Goal: Task Accomplishment & Management: Manage account settings

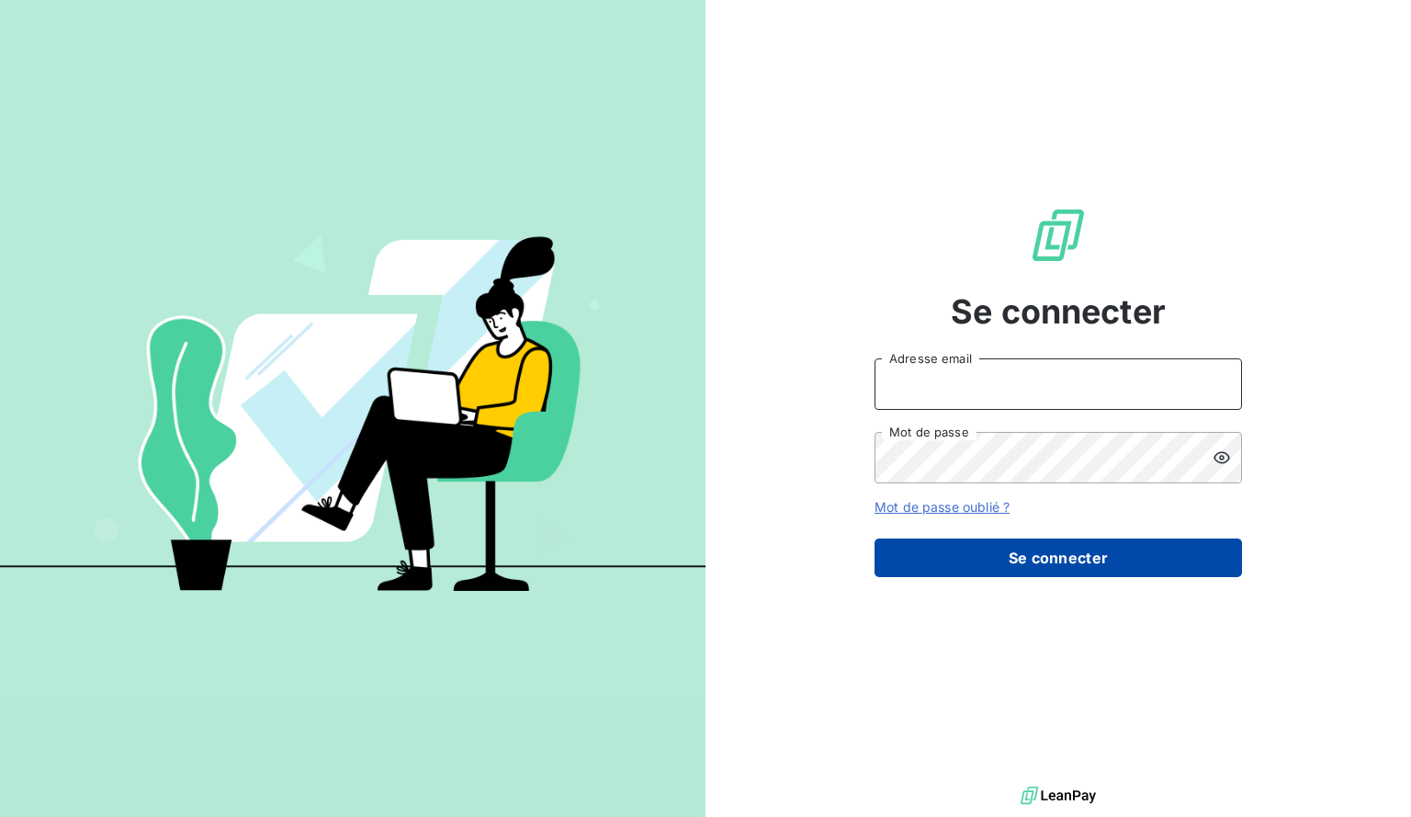
type input "[EMAIL_ADDRESS][DOMAIN_NAME]"
click at [969, 564] on button "Se connecter" at bounding box center [1058, 557] width 367 height 39
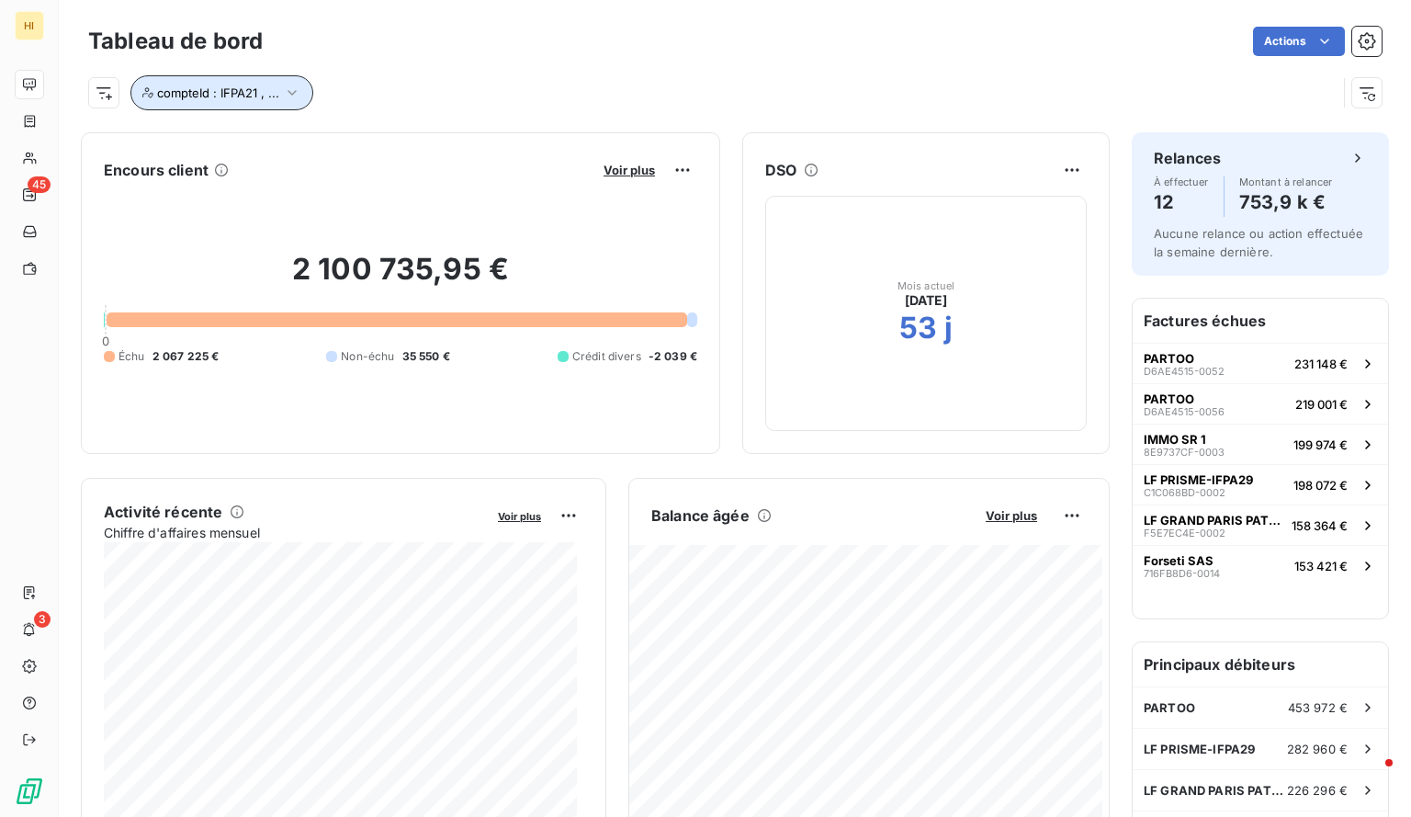
click at [299, 91] on button "compteId : IFPA21 , ..." at bounding box center [221, 92] width 183 height 35
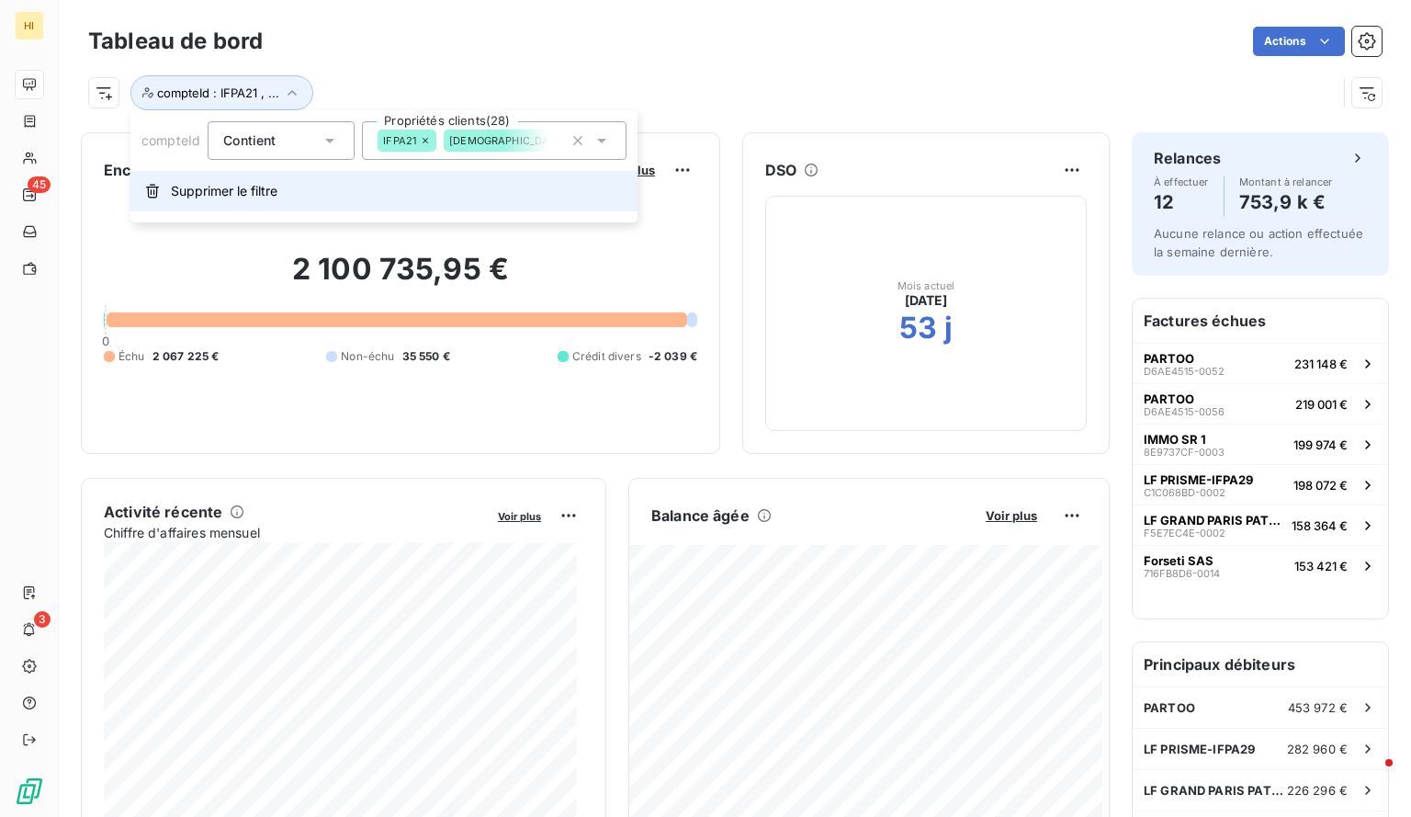
click at [208, 201] on button "Supprimer le filtre" at bounding box center [383, 191] width 507 height 40
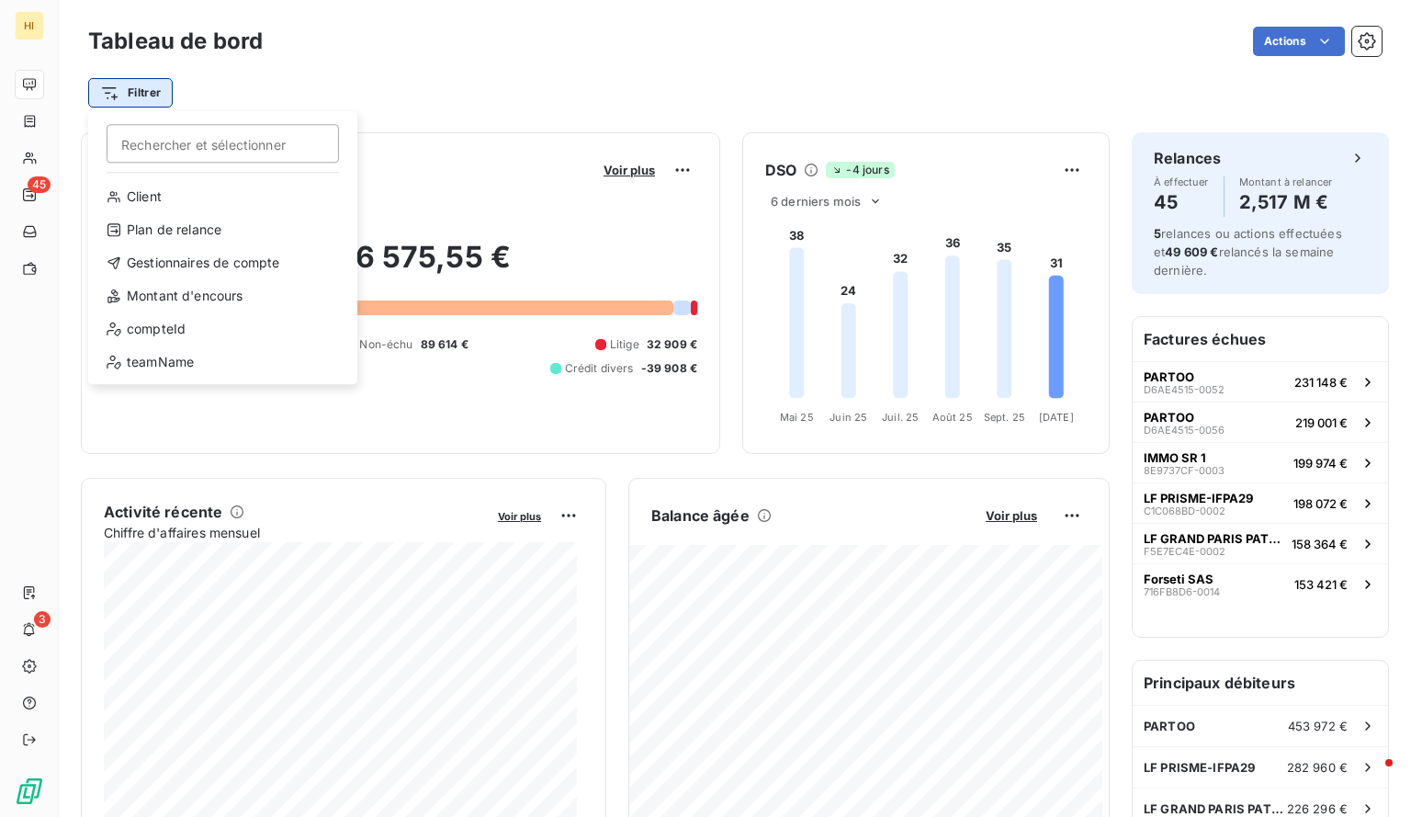
click at [151, 91] on html "HI 45 3 Tableau de bord Actions Filtrer Rechercher et sélectionner Client Plan …" at bounding box center [705, 408] width 1411 height 817
click at [202, 335] on div "compteId" at bounding box center [223, 328] width 254 height 29
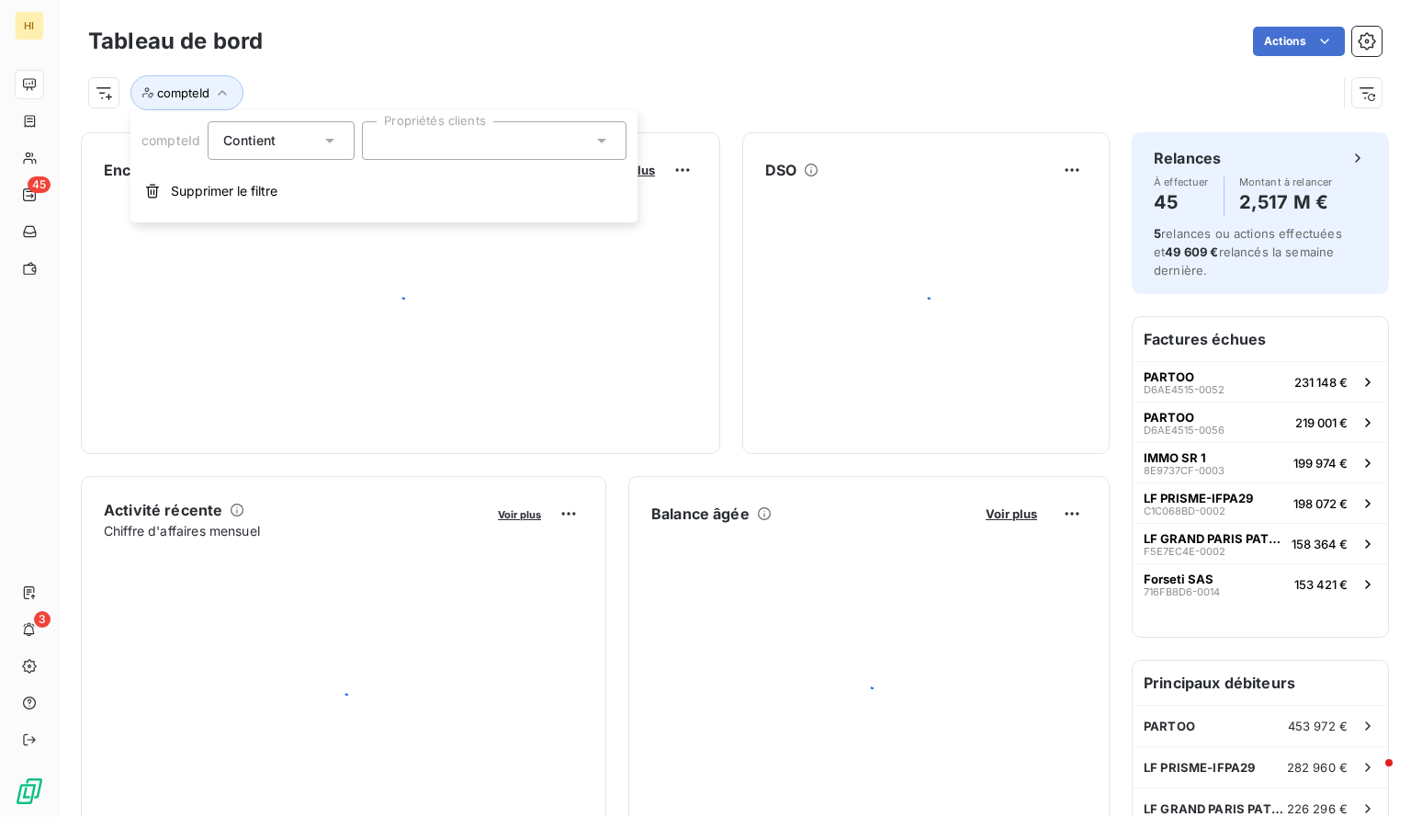
click at [435, 141] on div at bounding box center [494, 140] width 265 height 39
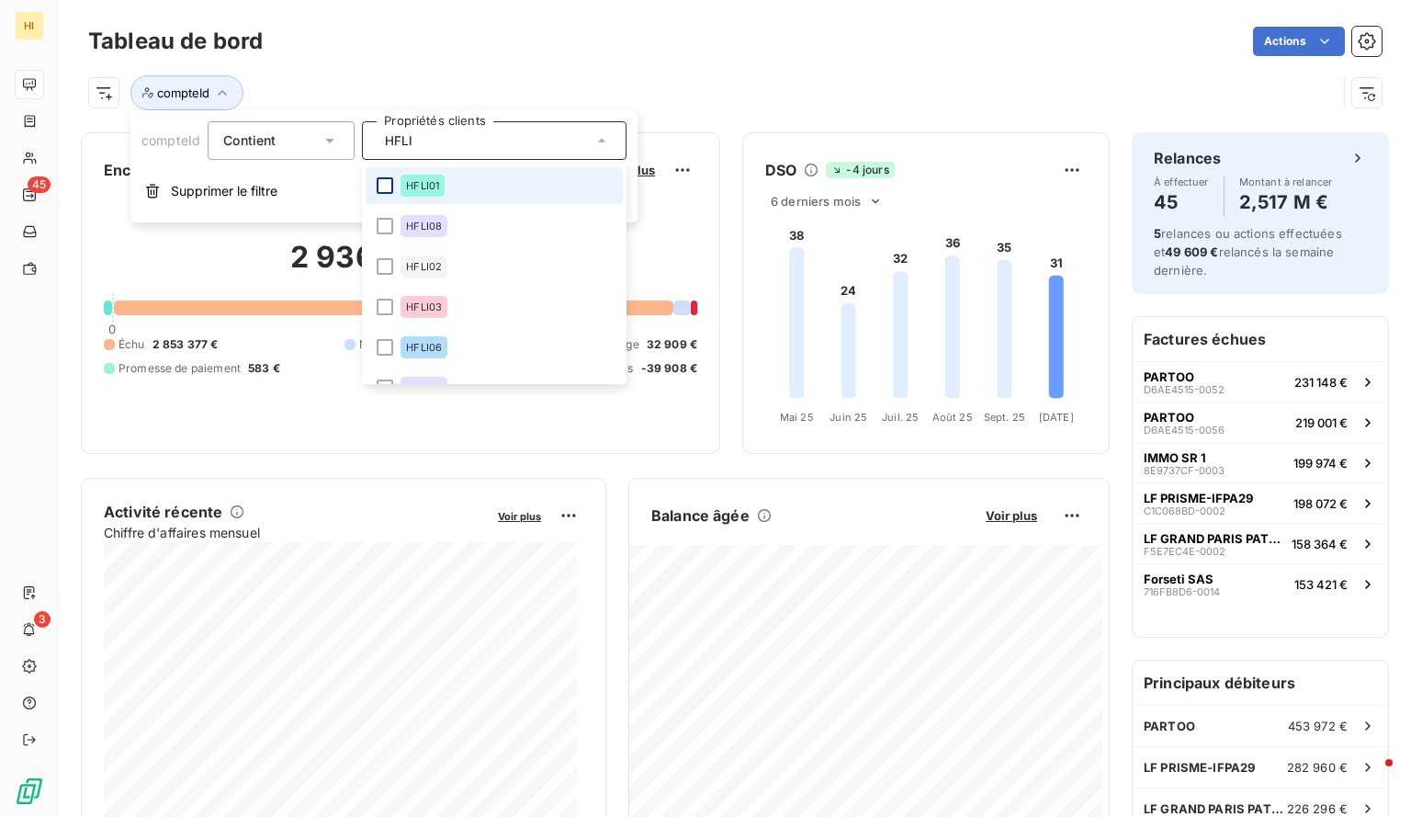
type input "HFLI"
click at [380, 182] on div at bounding box center [385, 185] width 17 height 17
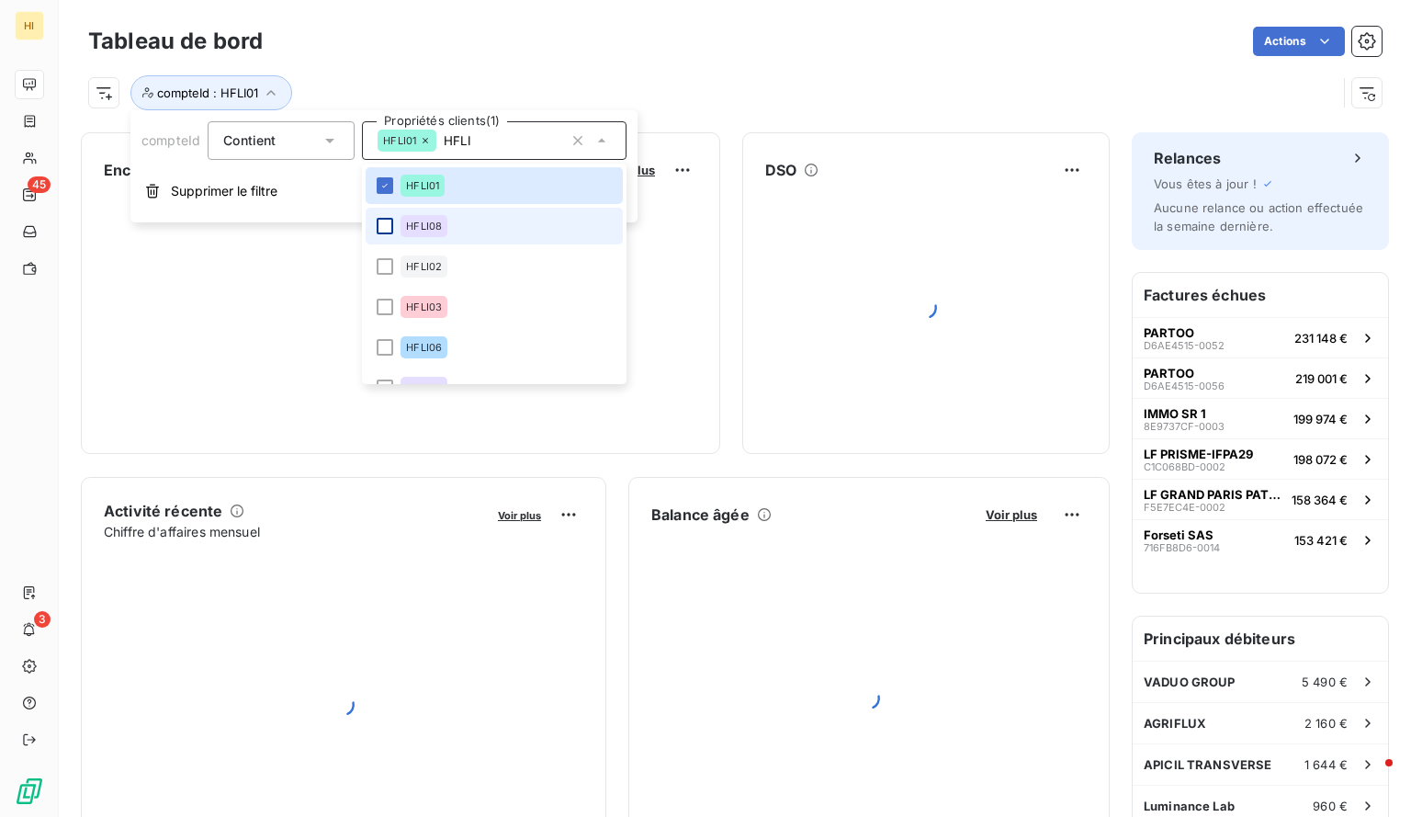
click at [380, 223] on div at bounding box center [385, 226] width 17 height 17
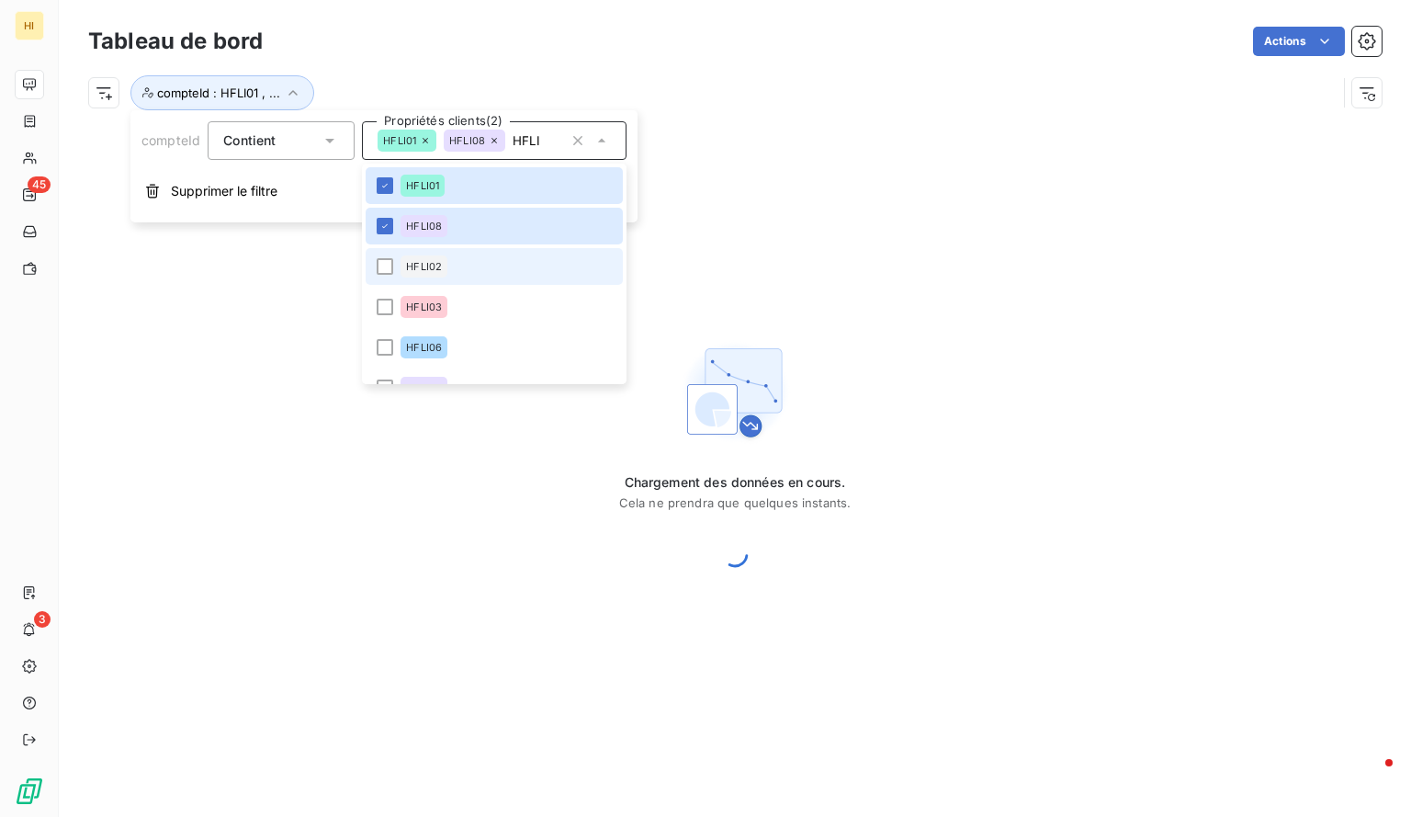
click at [384, 280] on li "HFLI02" at bounding box center [494, 266] width 257 height 37
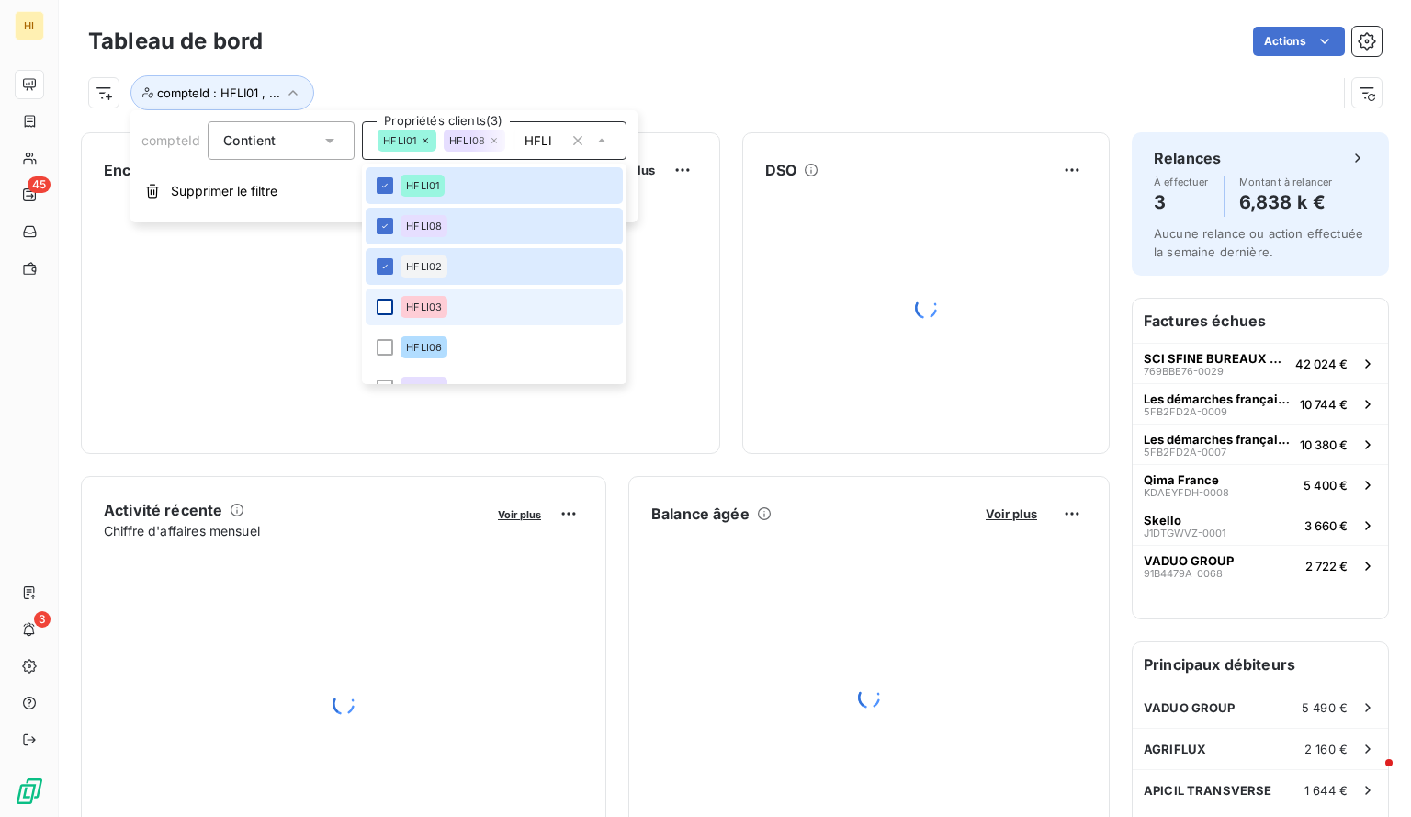
click at [388, 313] on div at bounding box center [385, 307] width 17 height 17
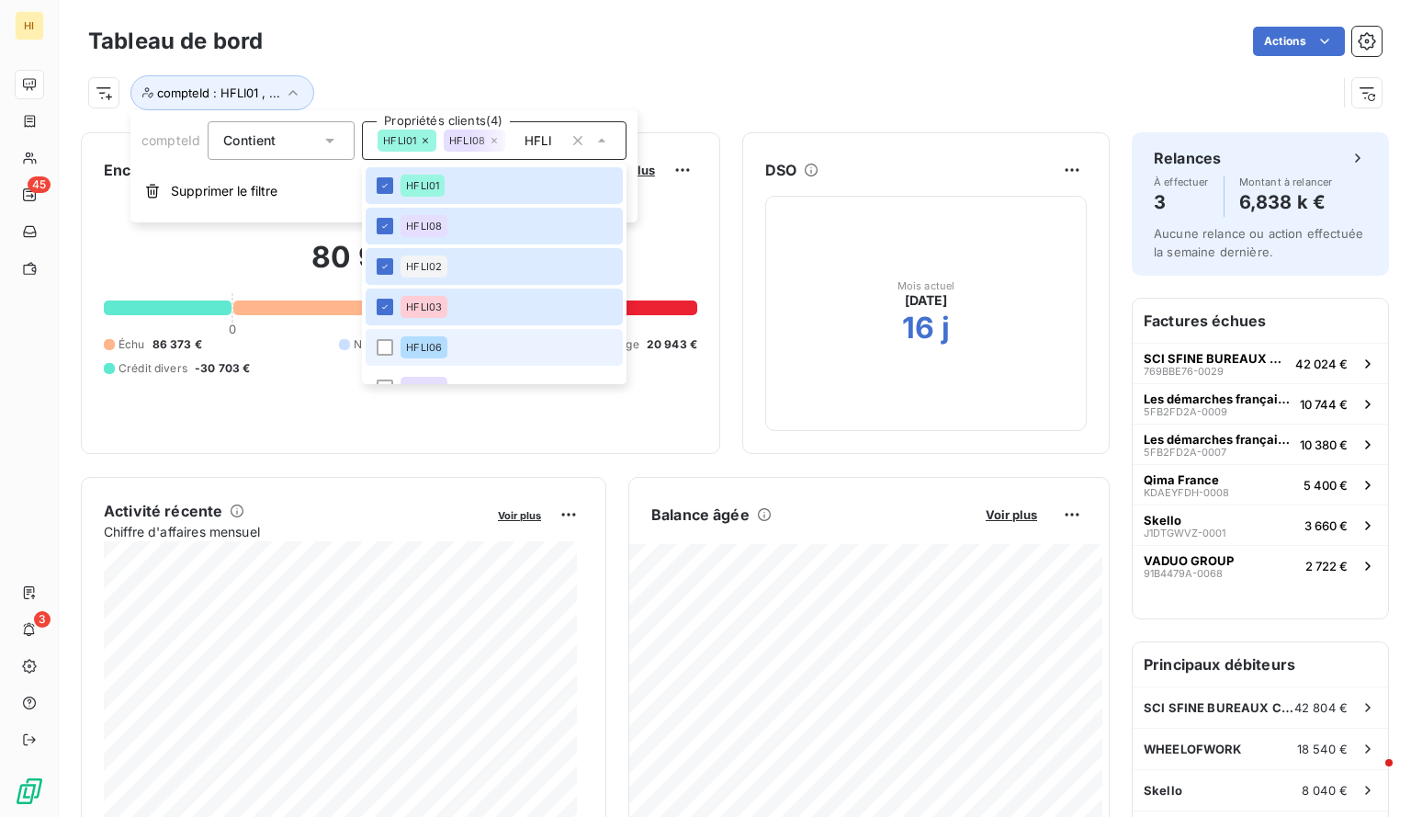
scroll to position [107, 0]
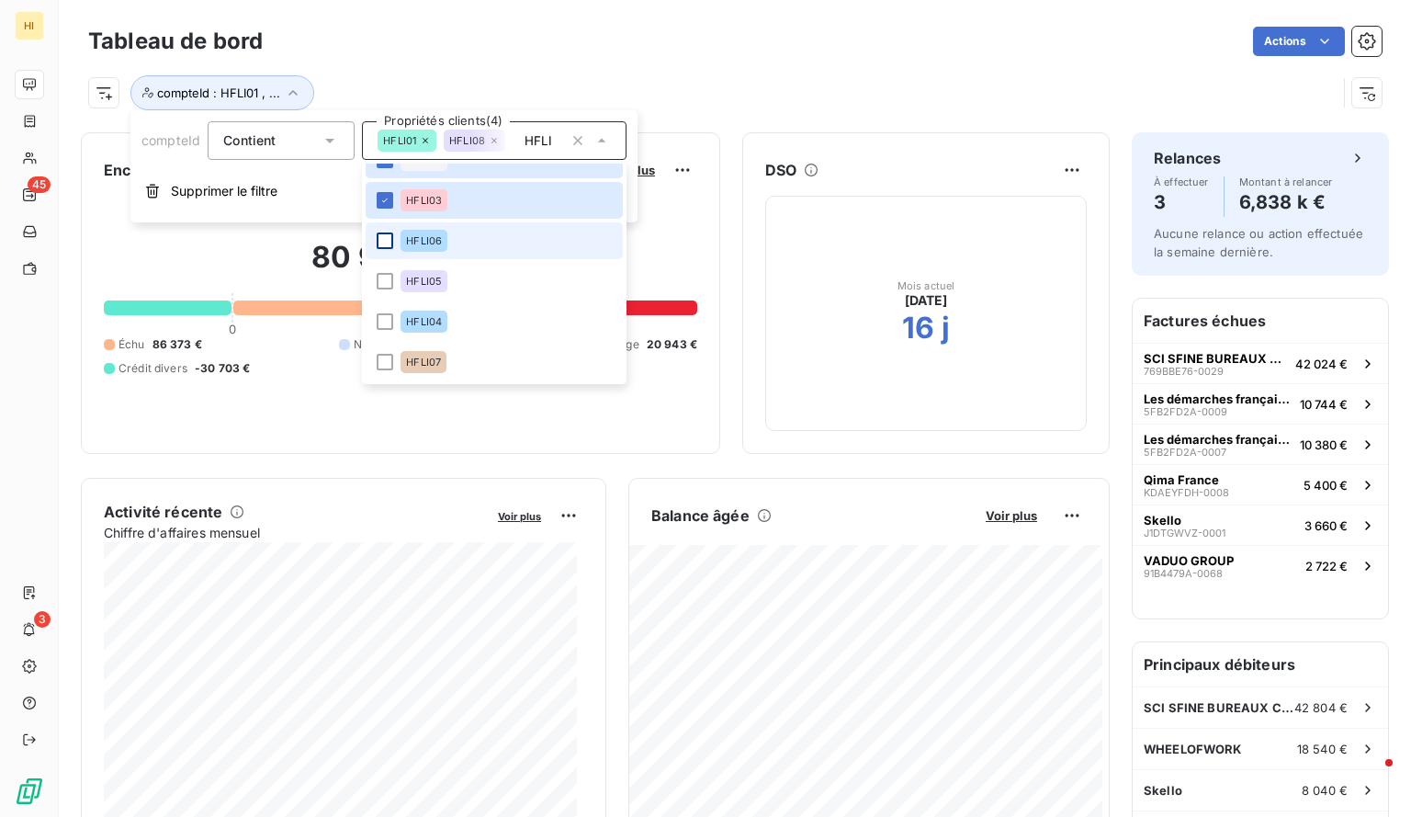
click at [390, 244] on div at bounding box center [385, 240] width 17 height 17
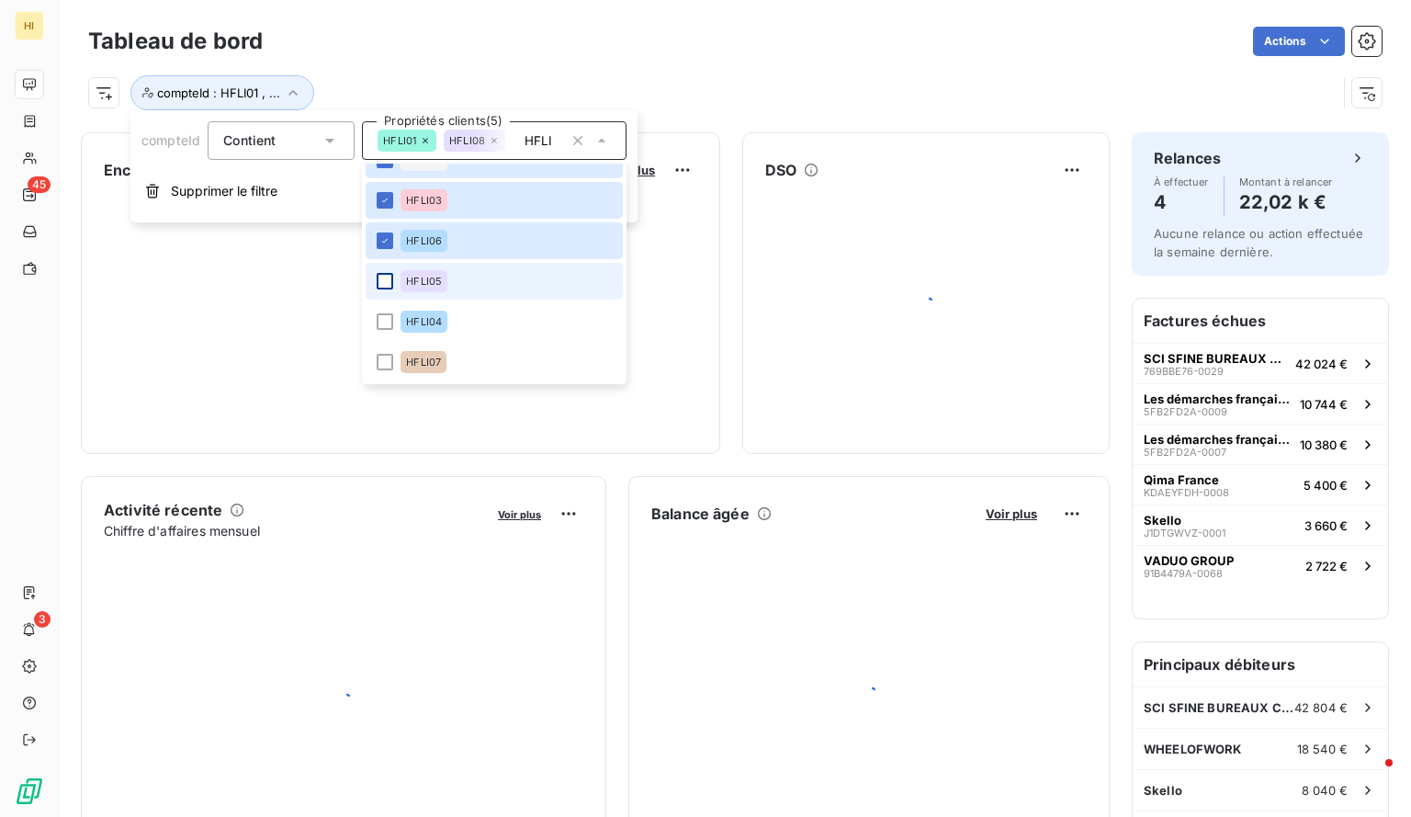
click at [384, 282] on div at bounding box center [385, 281] width 17 height 17
click at [382, 344] on li "HFLI07" at bounding box center [494, 362] width 257 height 37
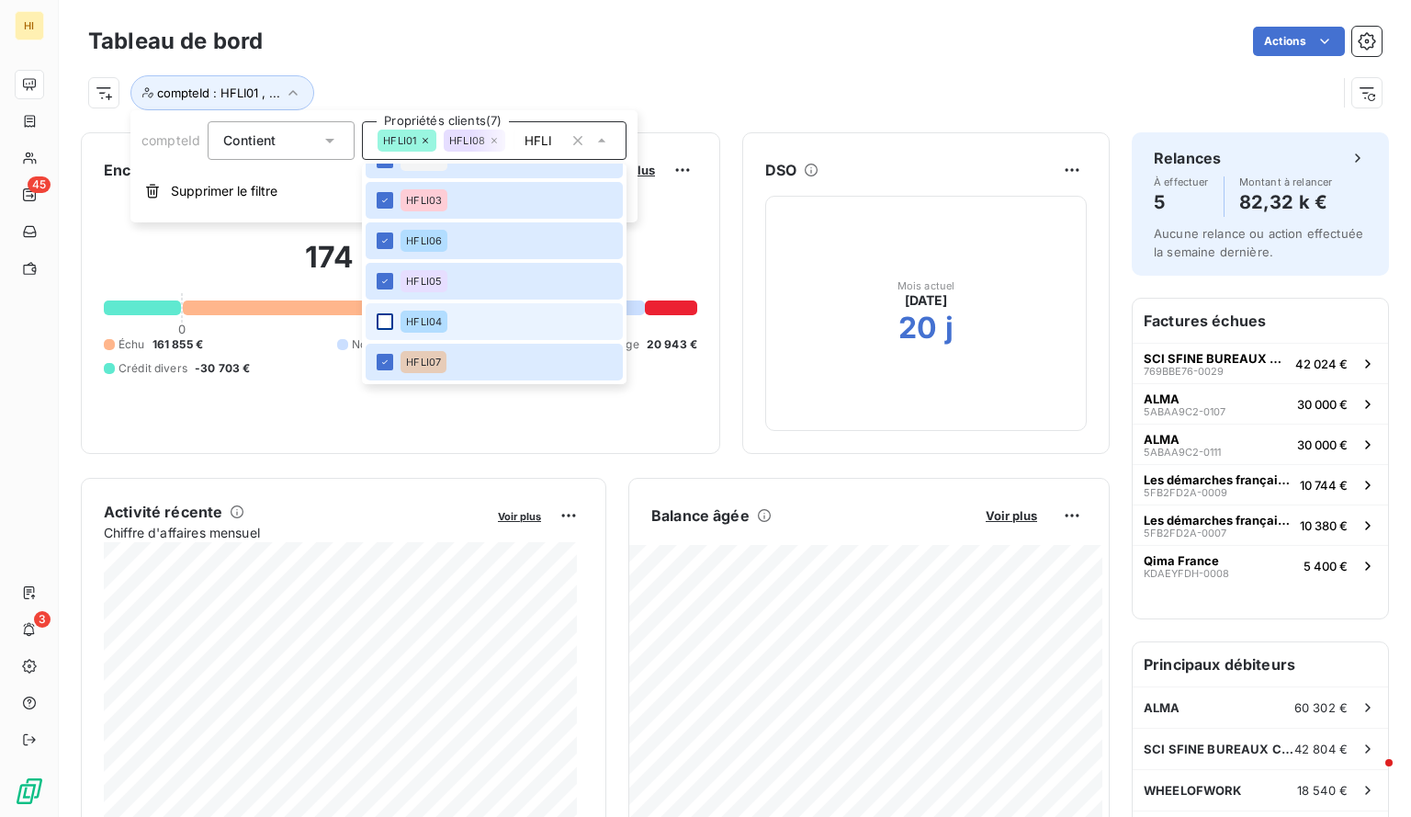
click at [382, 323] on div at bounding box center [385, 321] width 17 height 17
click at [637, 78] on div "compteId : HFLI01 , ..." at bounding box center [712, 92] width 1249 height 35
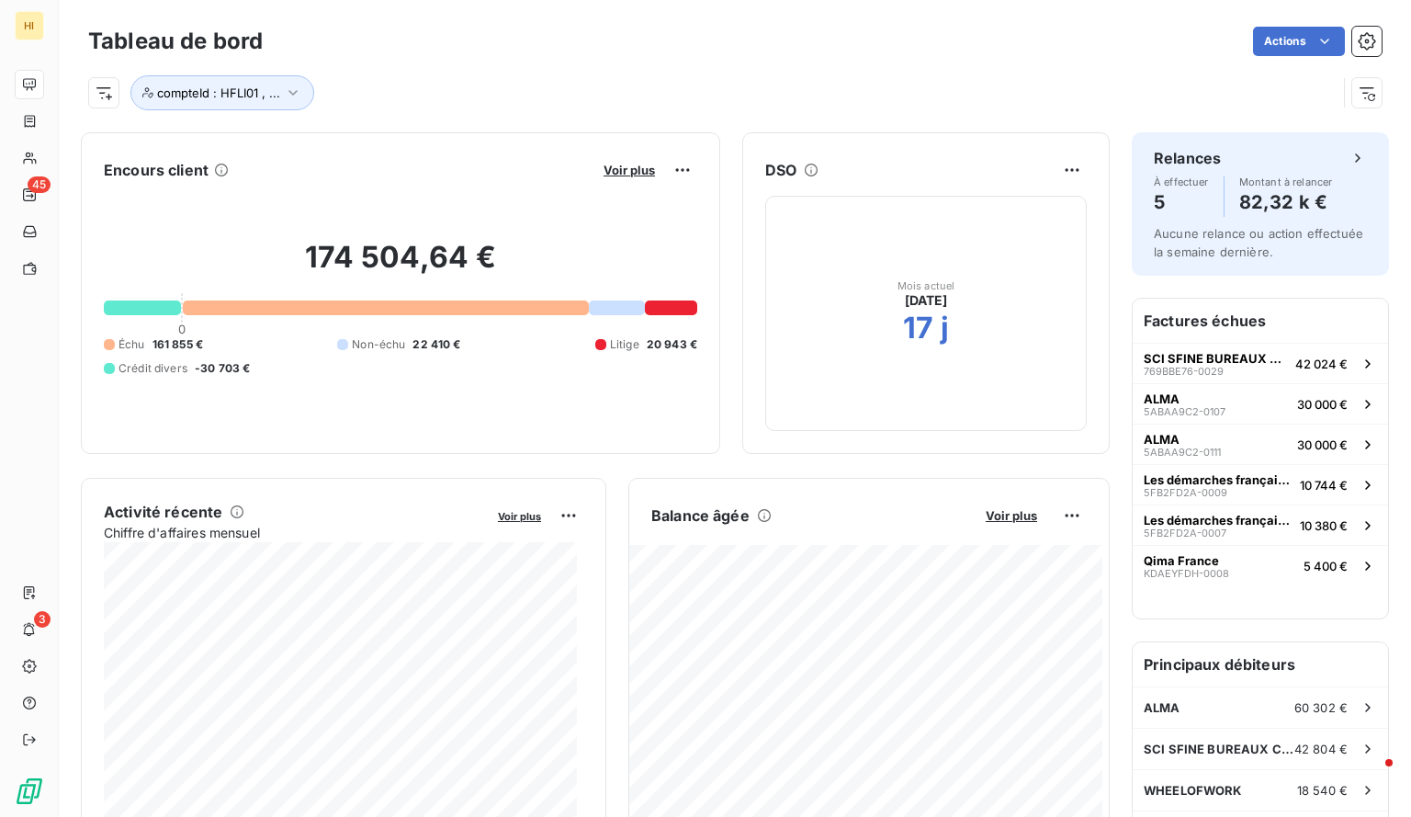
click at [993, 530] on div "Balance âgée Voir plus" at bounding box center [869, 684] width 480 height 367
click at [992, 514] on span "Voir plus" at bounding box center [1011, 515] width 51 height 15
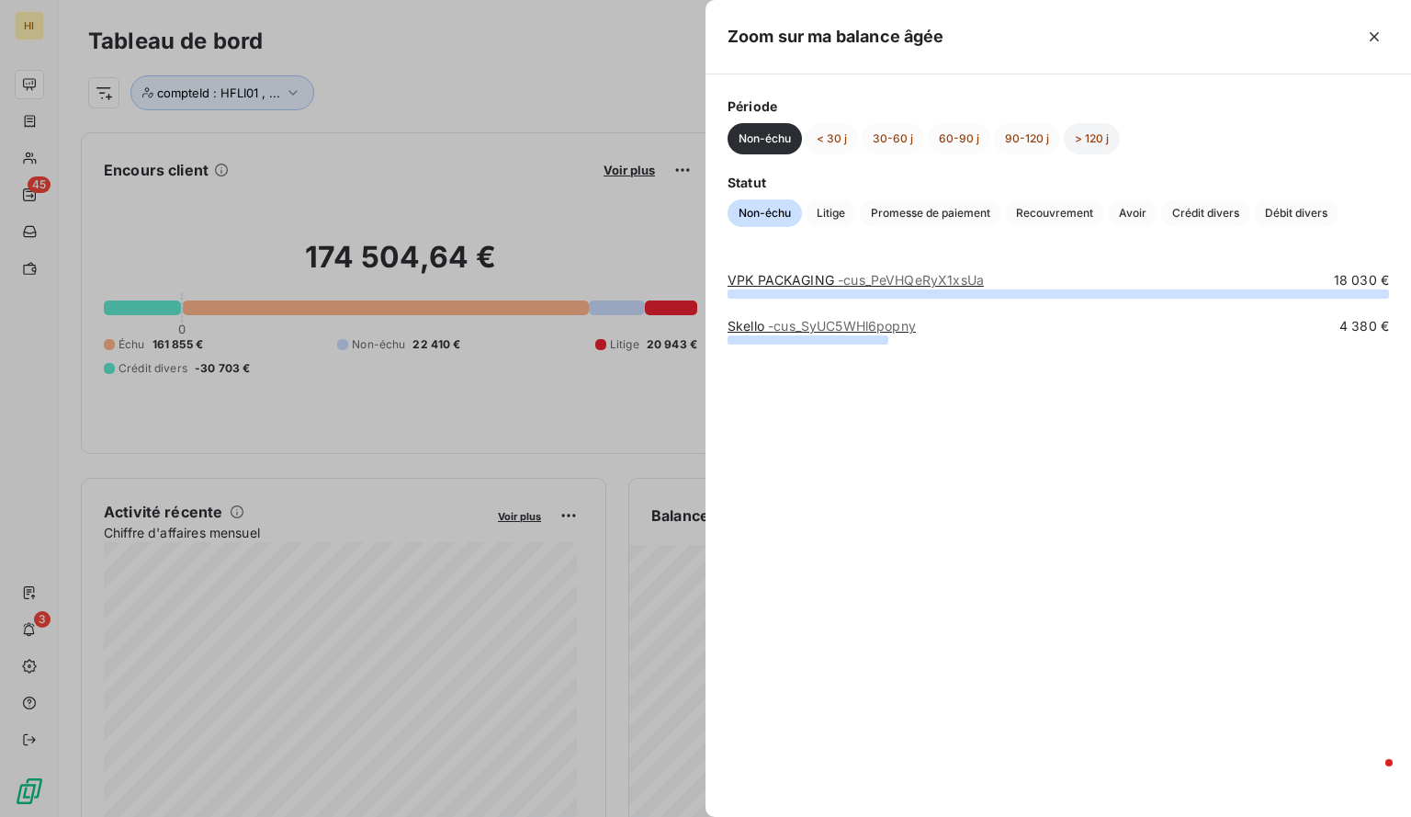
click at [1096, 139] on button "> 120 j" at bounding box center [1092, 138] width 56 height 31
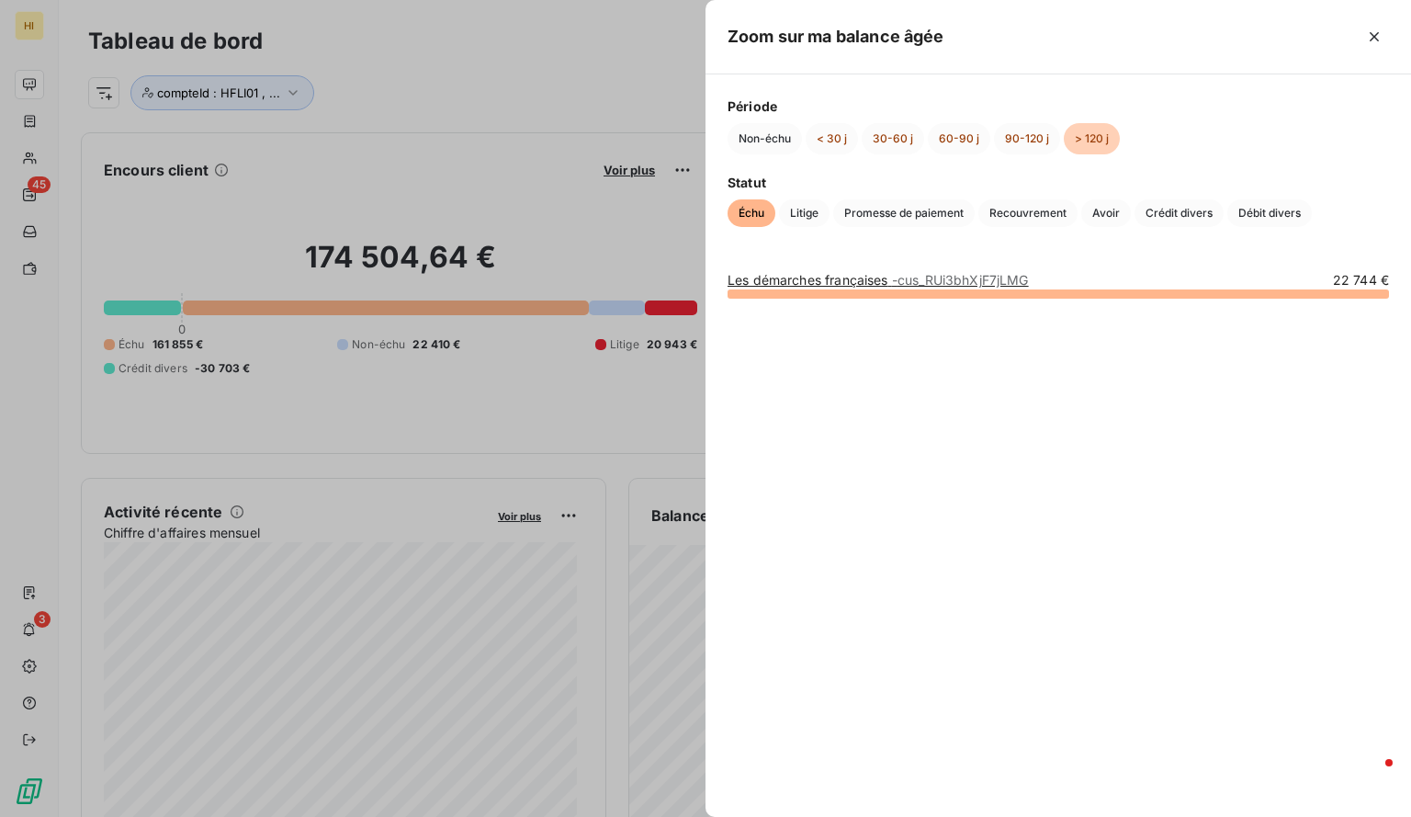
drag, startPoint x: 884, startPoint y: 280, endPoint x: 999, endPoint y: 369, distance: 145.4
click at [999, 369] on div "Zoom sur ma balance âgée Période Non-échu < 30 j 30-60 j 60-90 j 90-120 j > 120…" at bounding box center [1059, 408] width 706 height 817
click at [952, 277] on span "- cus_RUi3bhXjF7jLMG" at bounding box center [960, 280] width 137 height 16
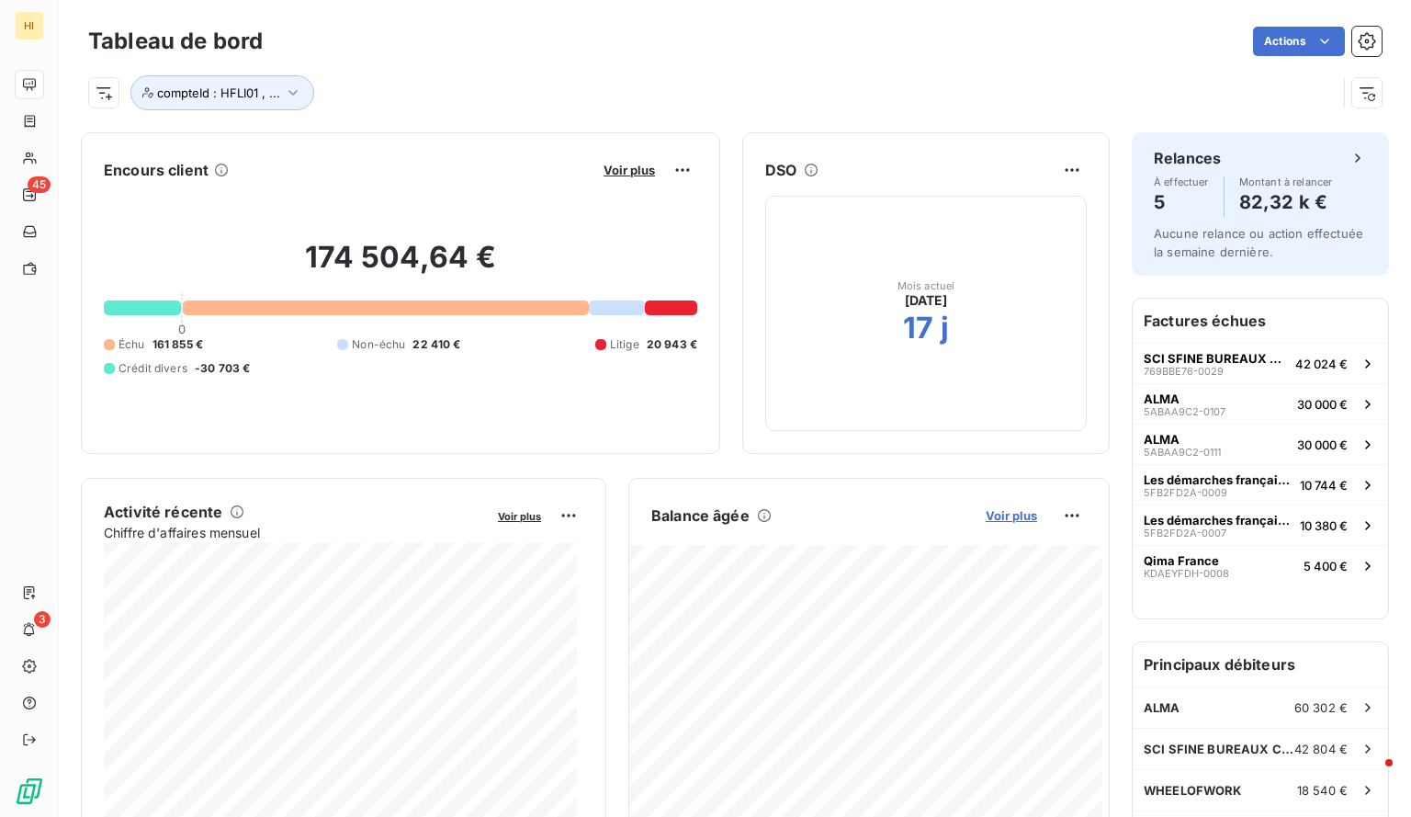
click at [991, 508] on span "Voir plus" at bounding box center [1011, 515] width 51 height 15
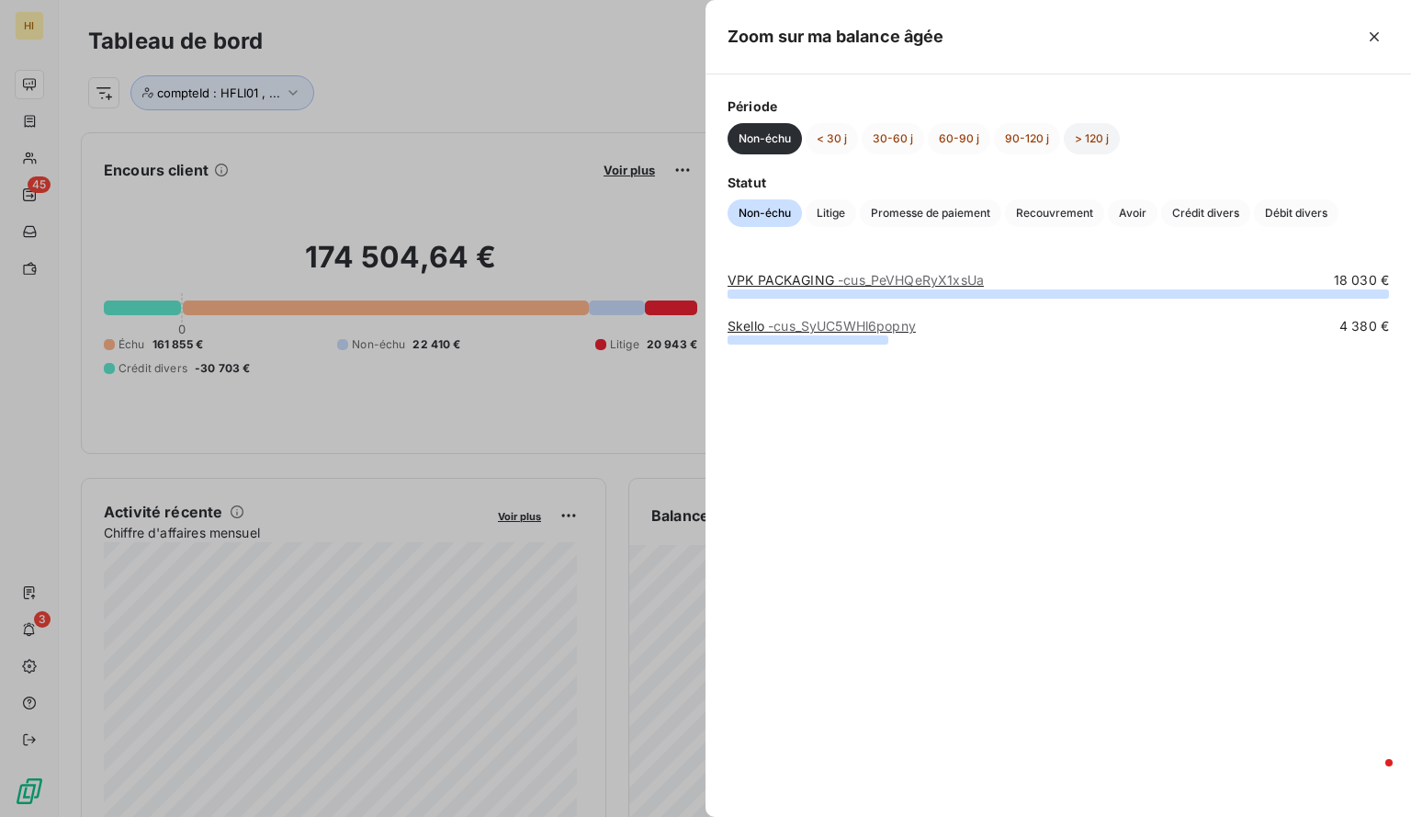
click at [1105, 150] on button "> 120 j" at bounding box center [1092, 138] width 56 height 31
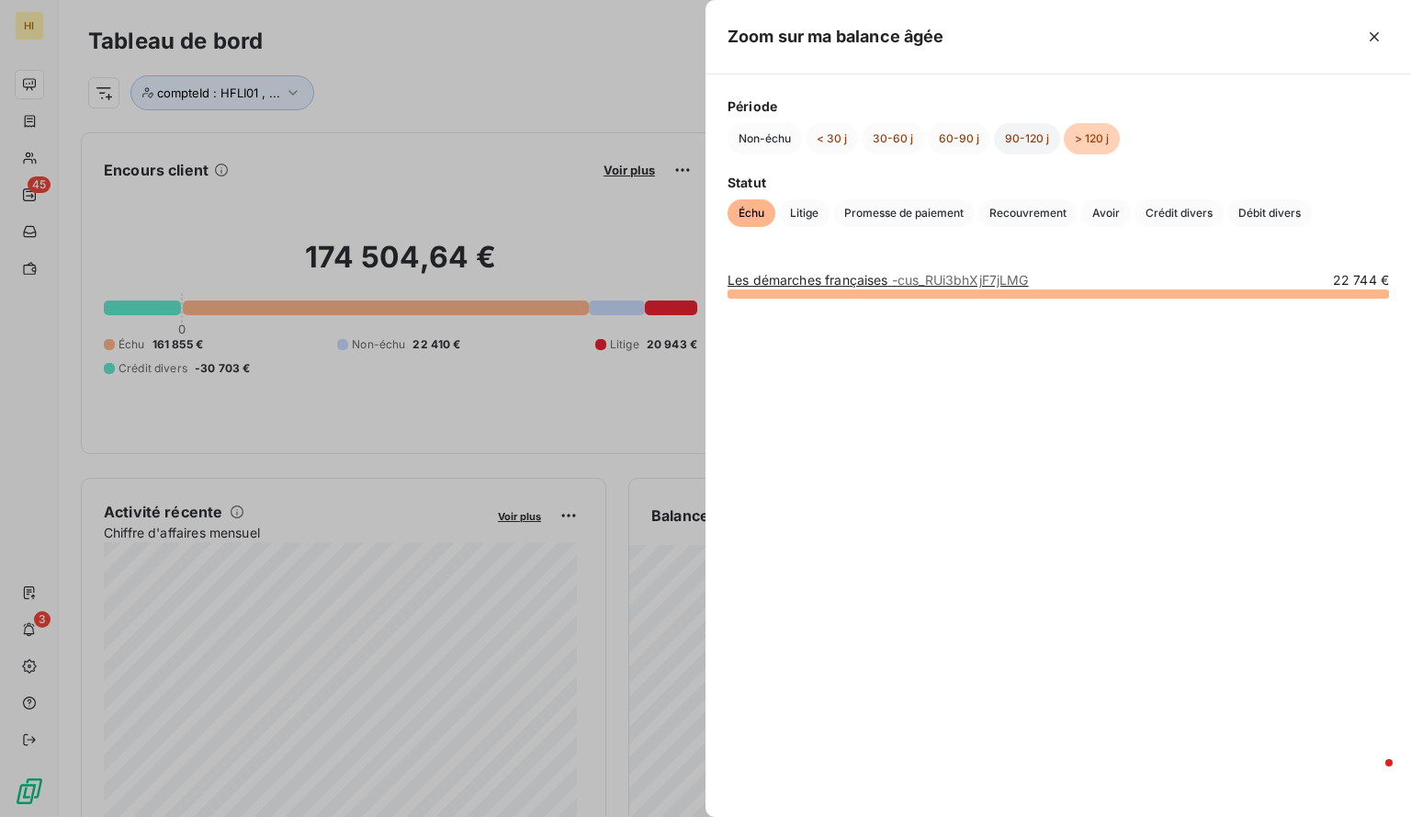
click at [1028, 138] on button "90-120 j" at bounding box center [1027, 138] width 66 height 31
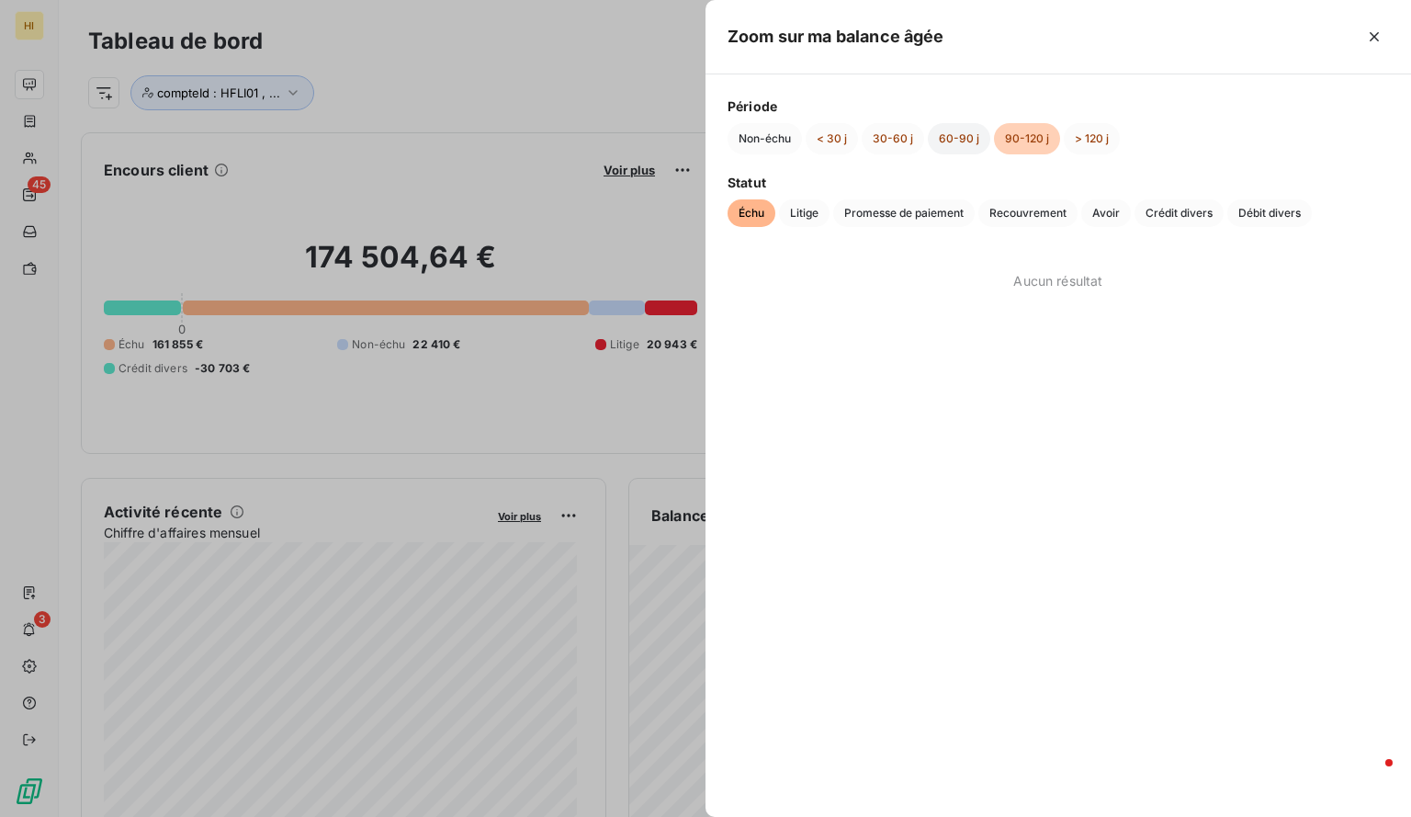
click at [966, 136] on button "60-90 j" at bounding box center [959, 138] width 62 height 31
click at [885, 139] on button "30-60 j" at bounding box center [893, 138] width 62 height 31
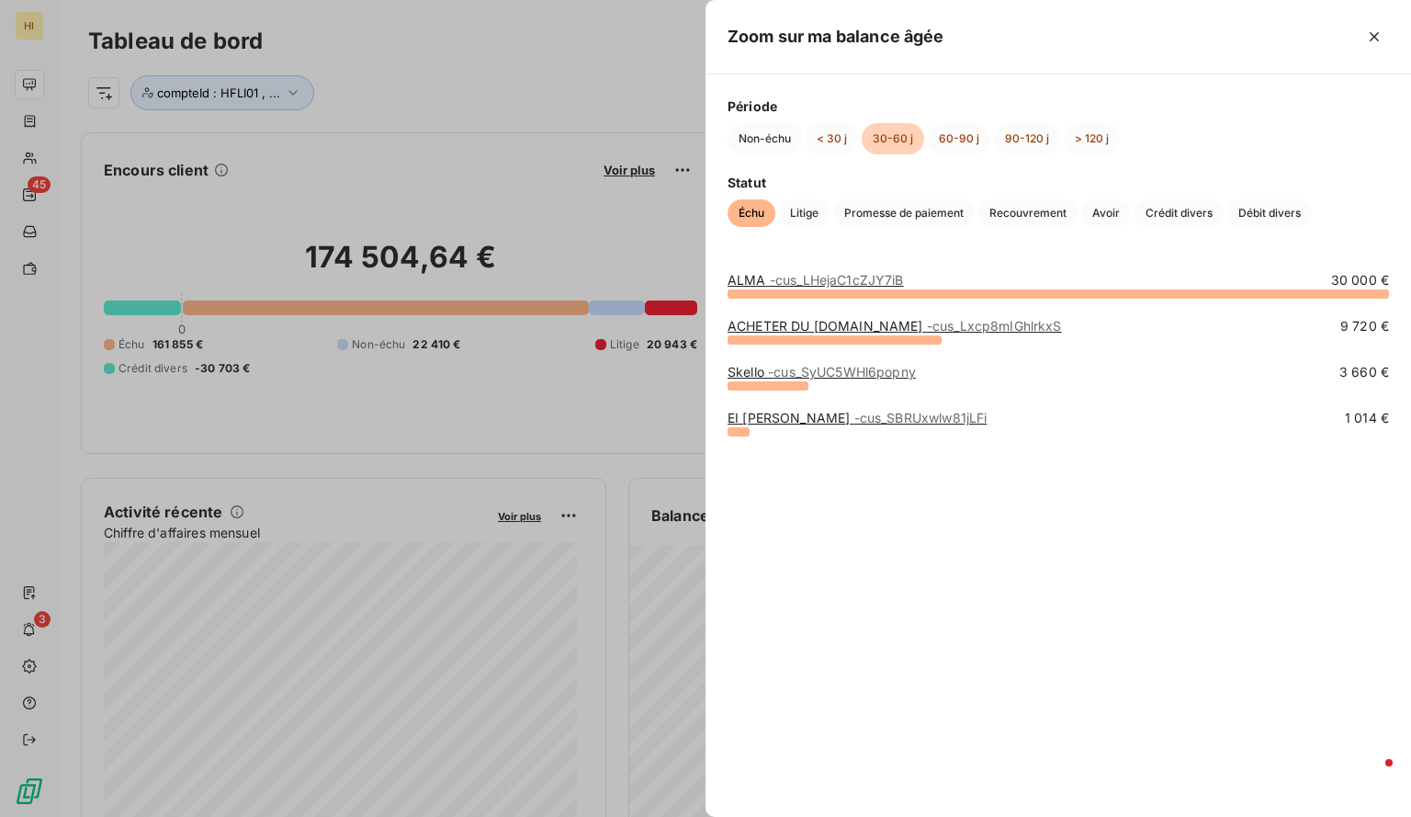
click at [886, 277] on span "- cus_LHejaC1cZJY7iB" at bounding box center [837, 280] width 134 height 16
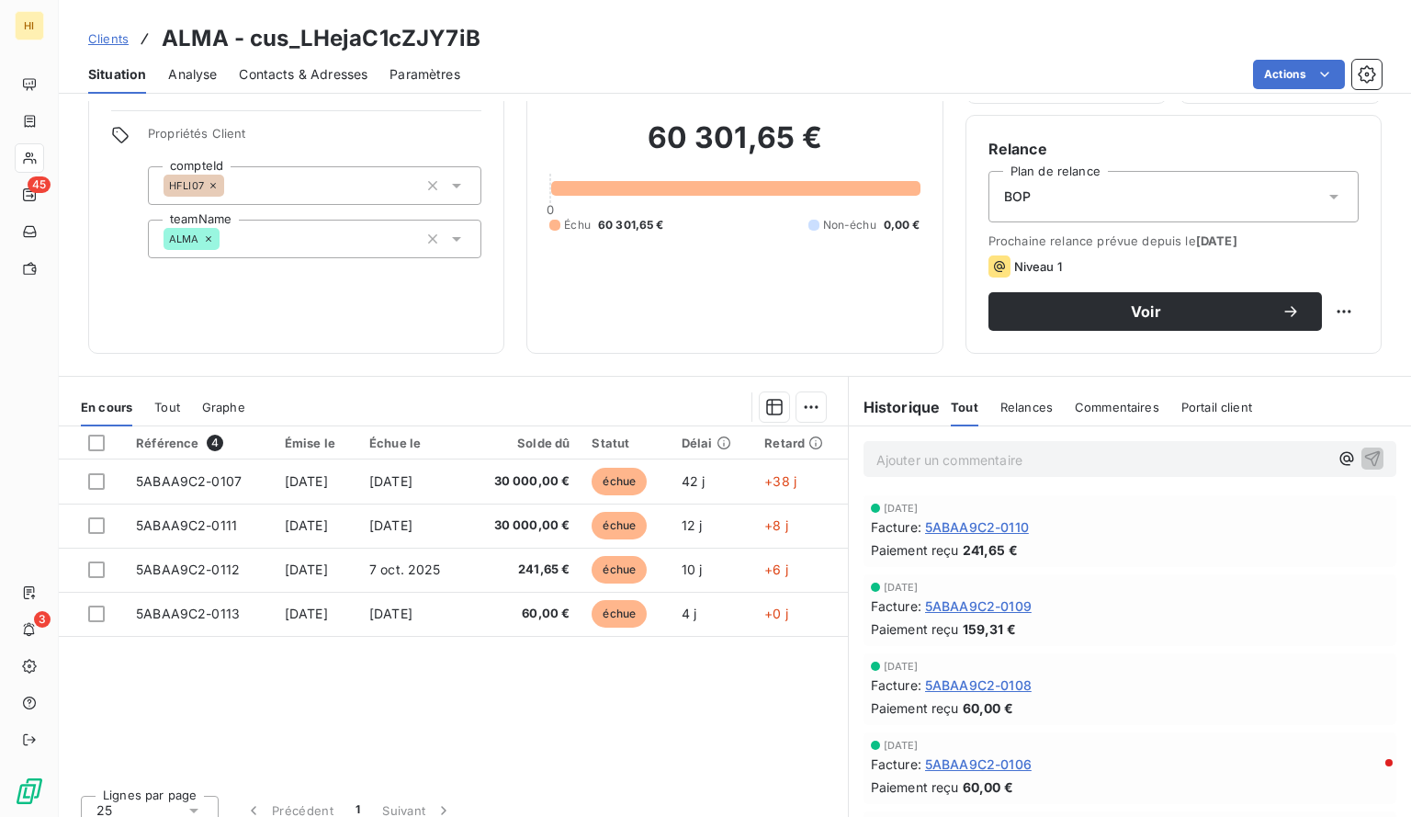
scroll to position [144, 0]
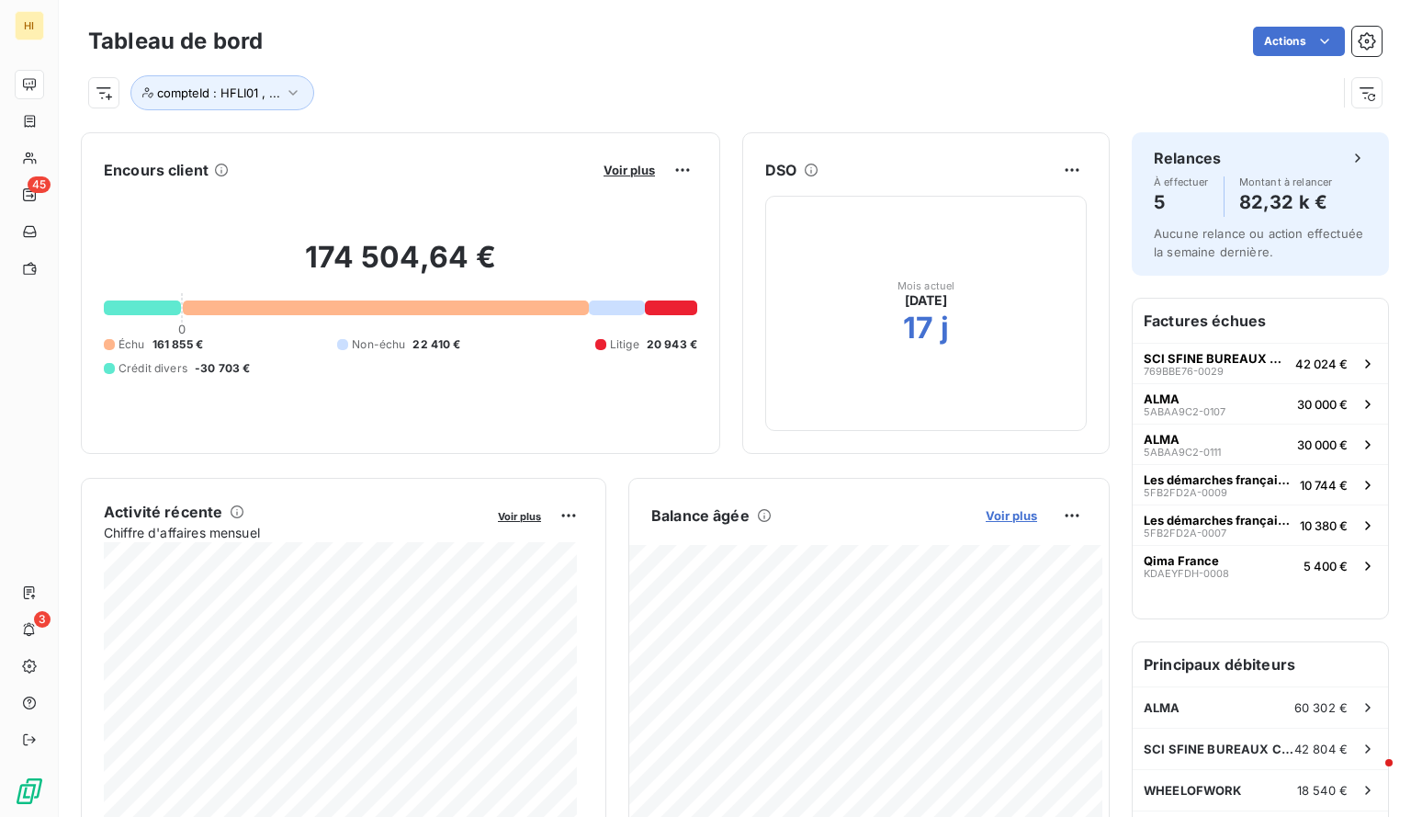
click at [1005, 515] on span "Voir plus" at bounding box center [1011, 515] width 51 height 15
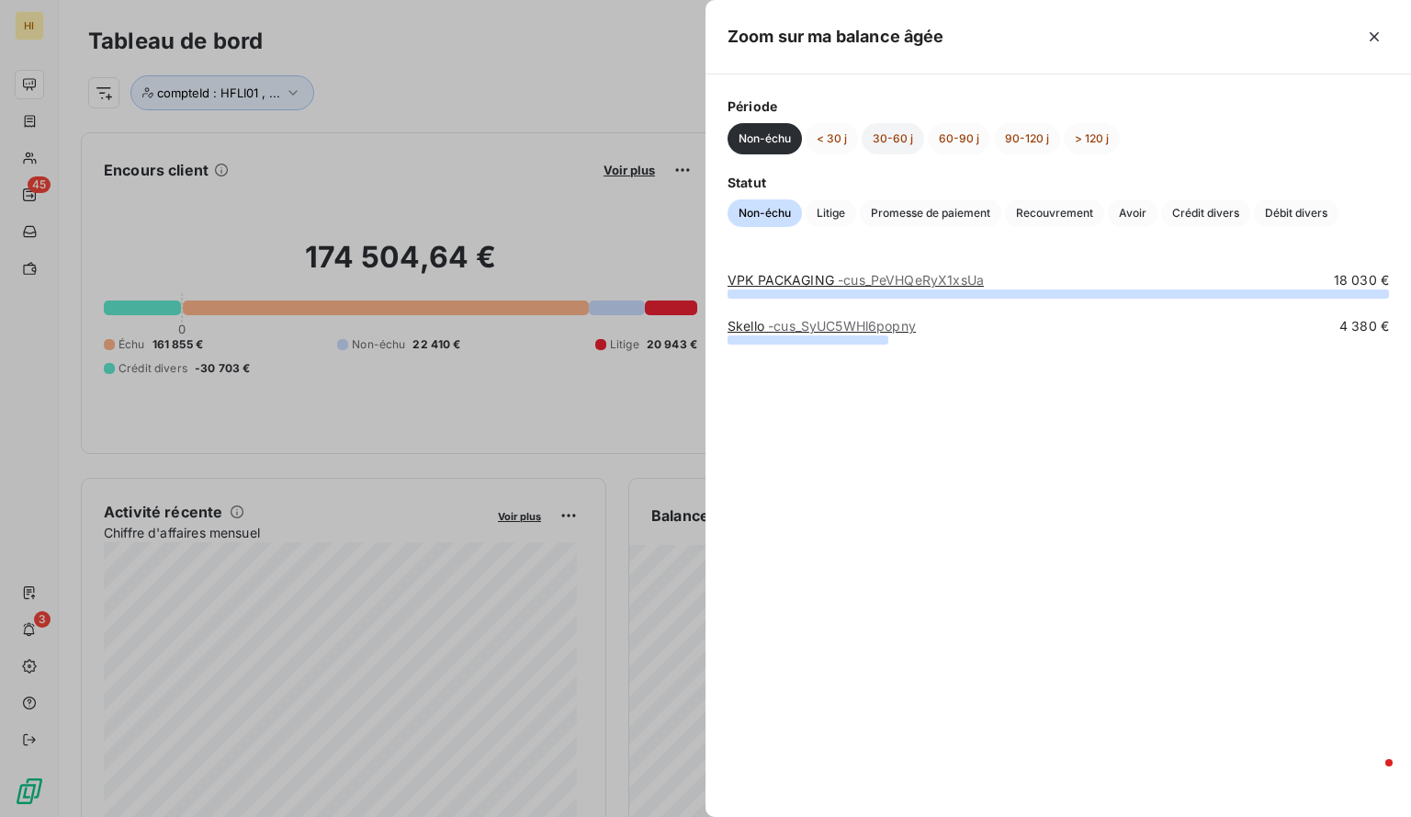
click at [898, 144] on button "30-60 j" at bounding box center [893, 138] width 62 height 31
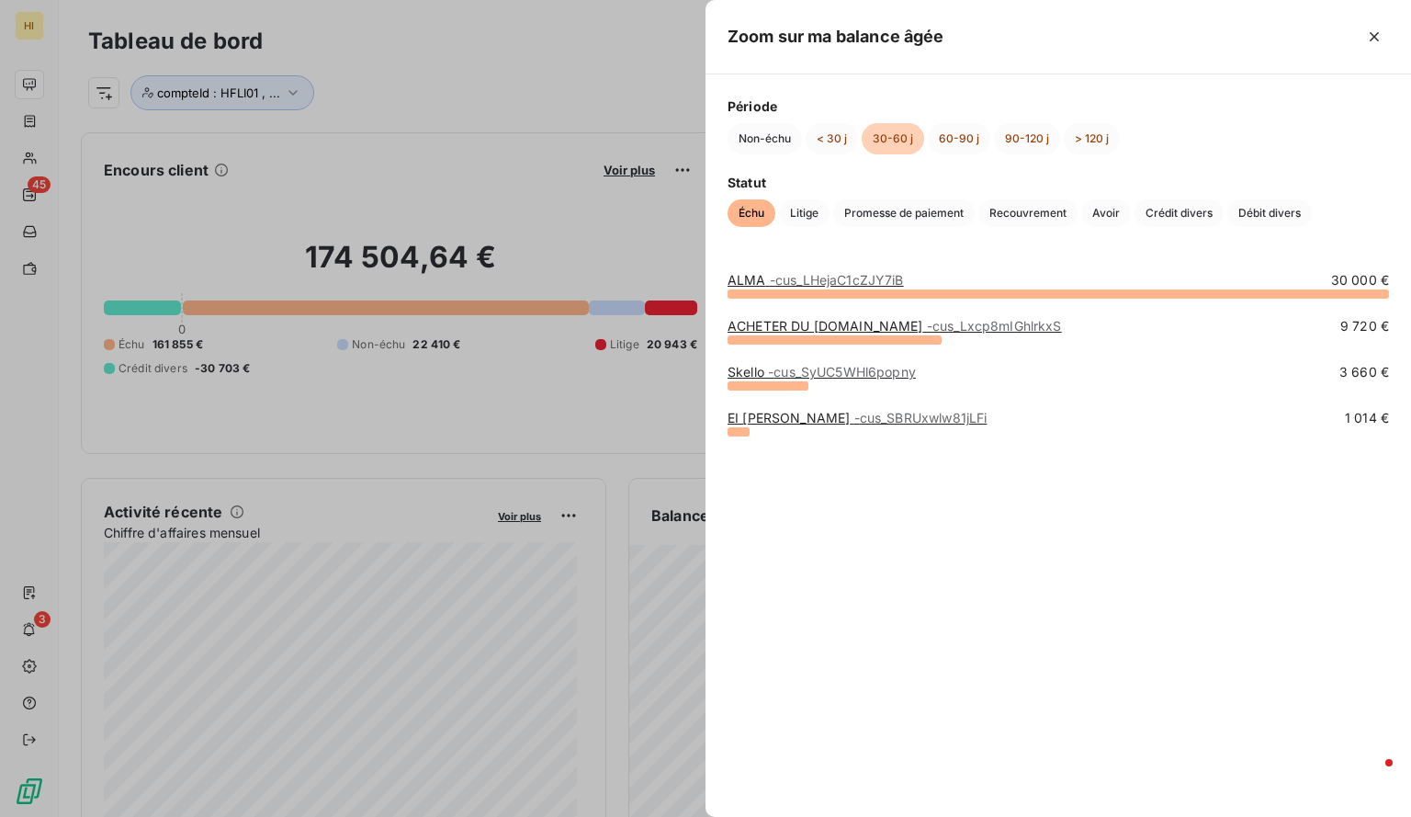
click at [794, 322] on link "ACHETER DU [DOMAIN_NAME] - cus_Lxcp8mIGhlrkxS" at bounding box center [895, 326] width 334 height 16
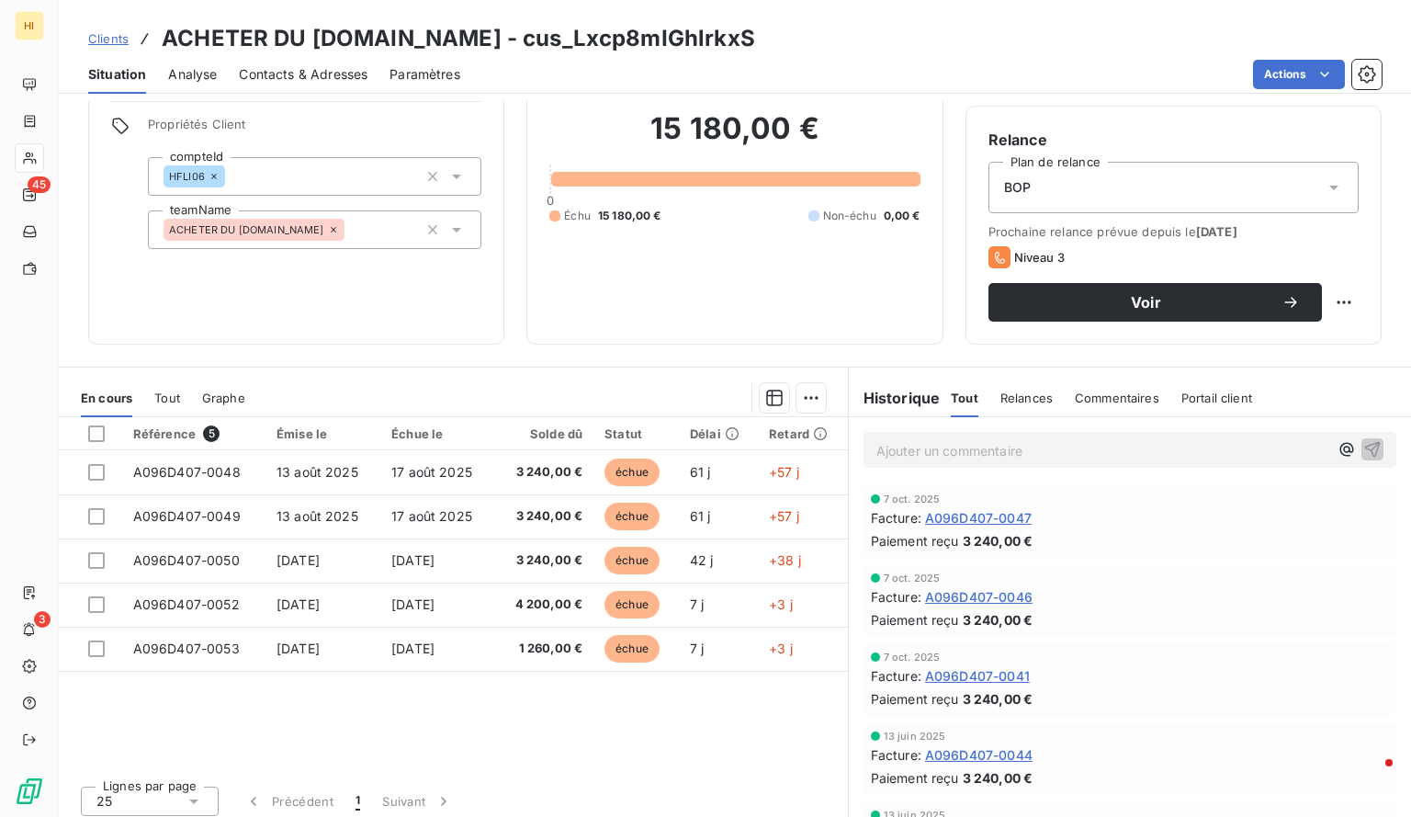
scroll to position [152, 0]
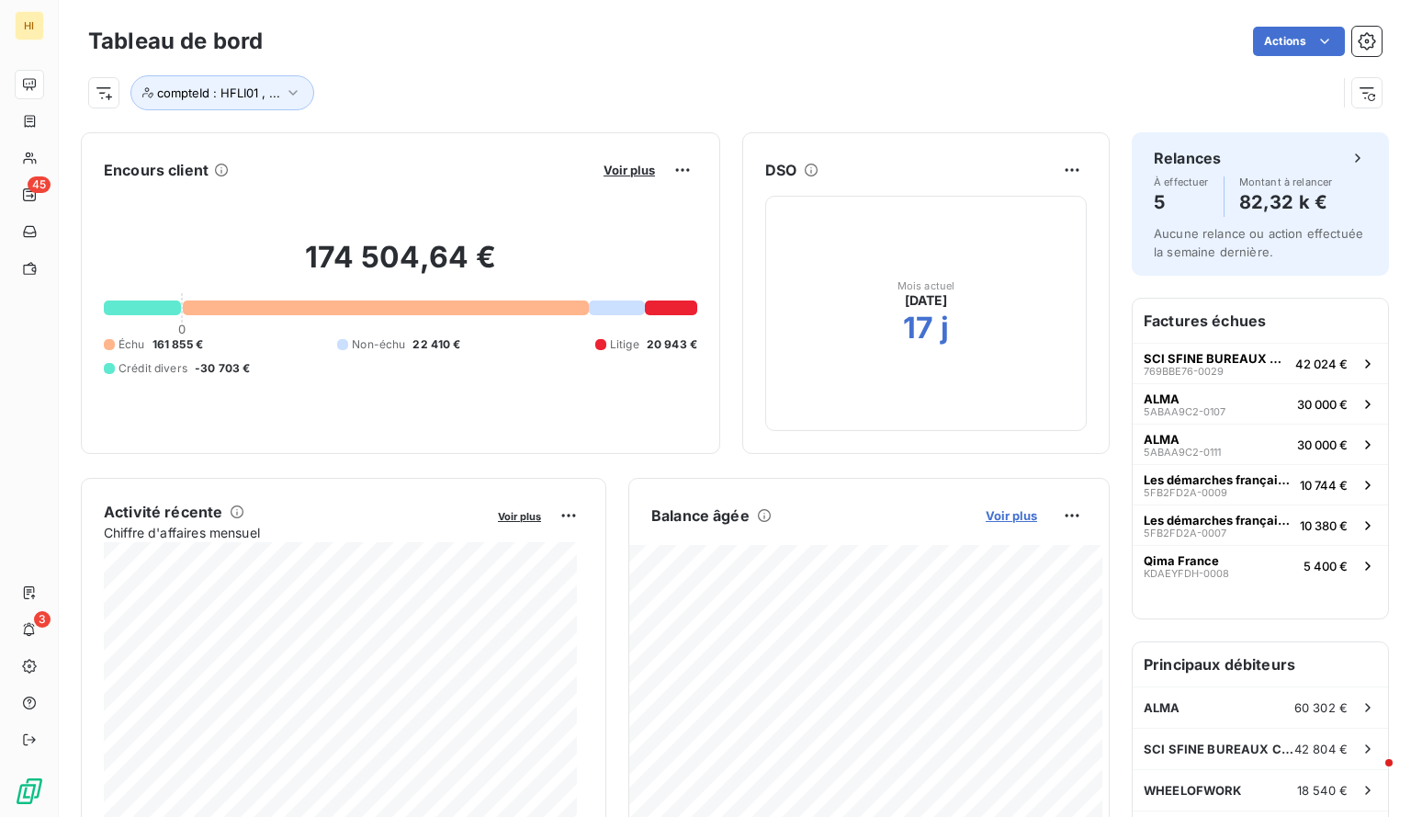
click at [988, 516] on span "Voir plus" at bounding box center [1011, 515] width 51 height 15
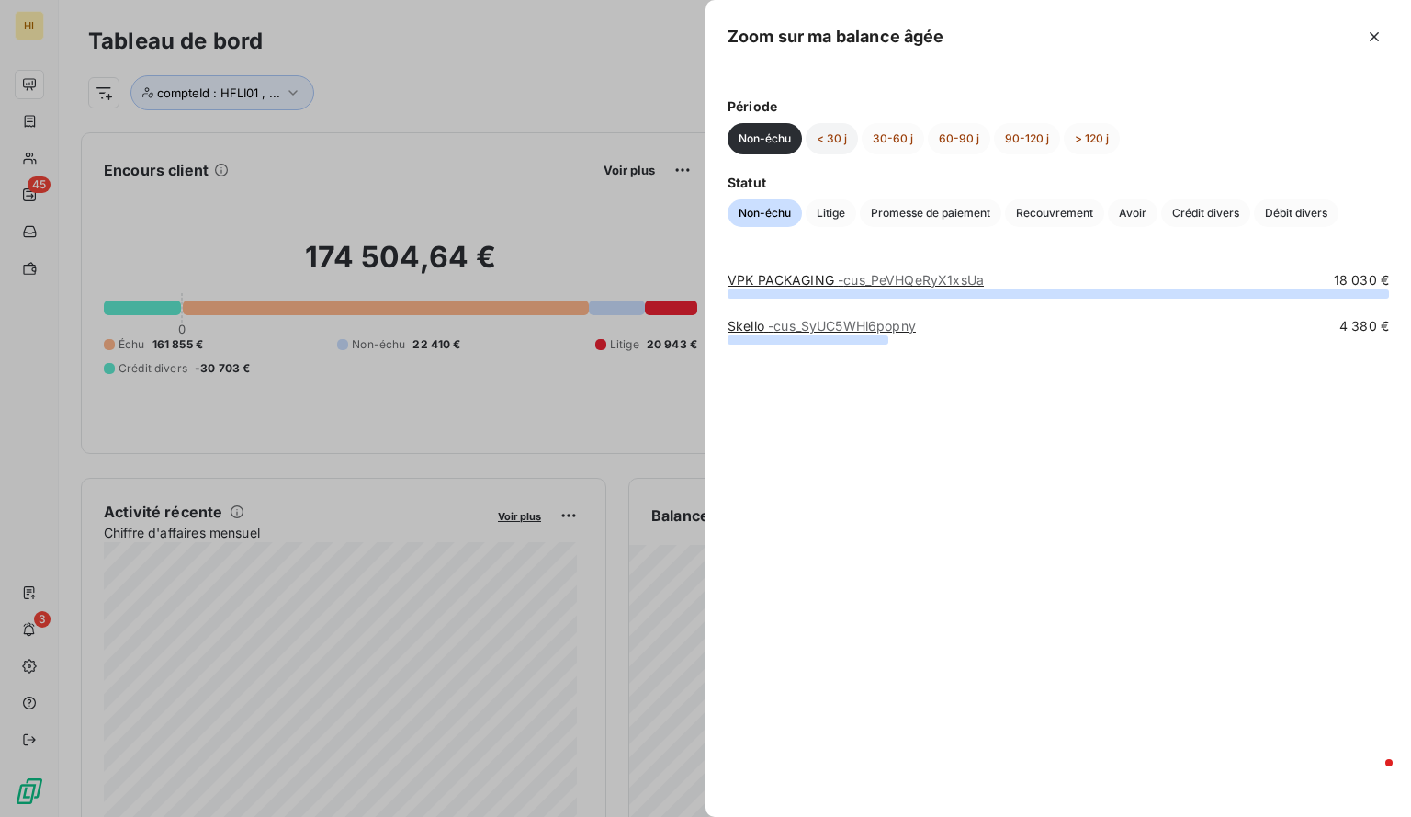
click at [836, 125] on button "< 30 j" at bounding box center [832, 138] width 52 height 31
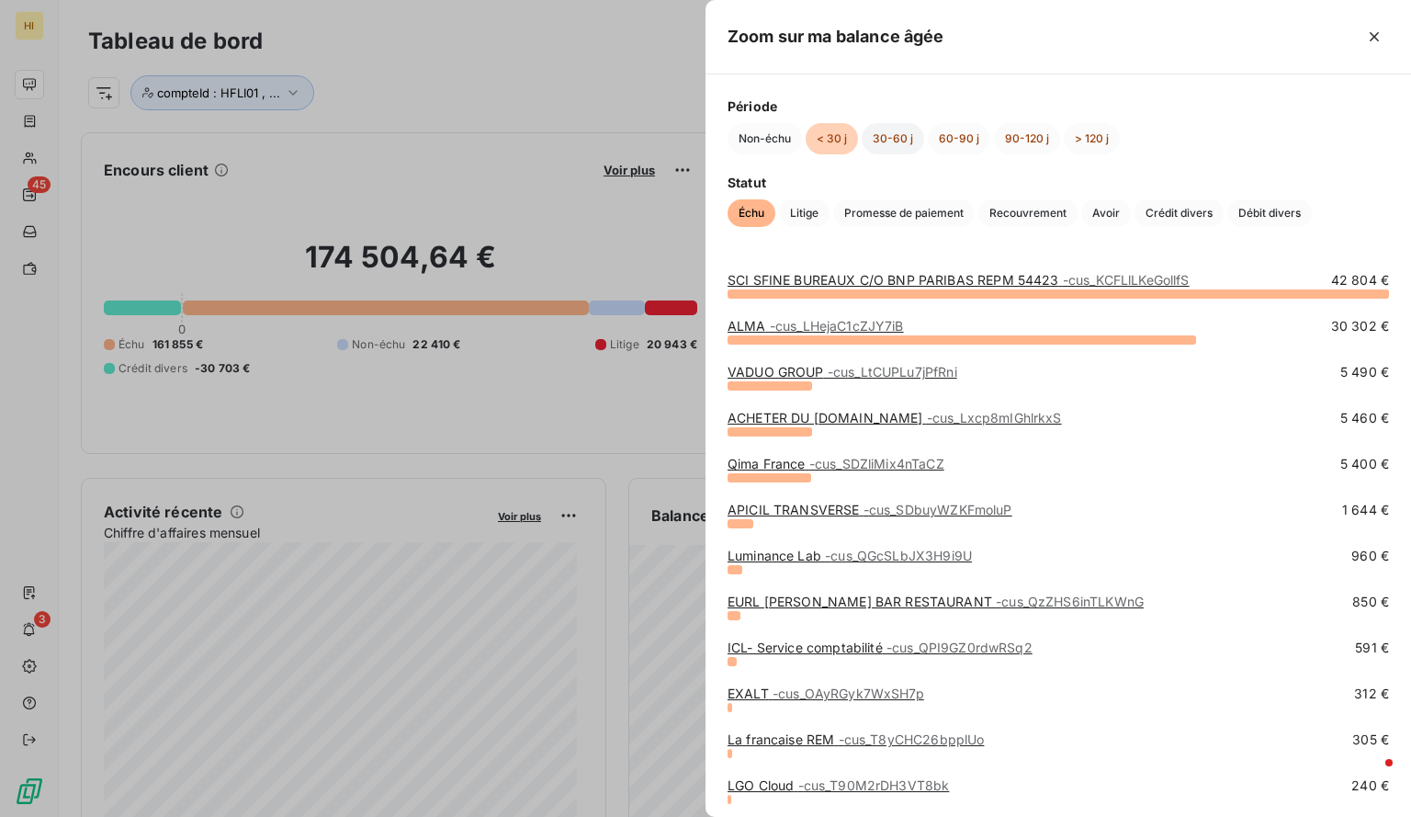
click at [908, 140] on button "30-60 j" at bounding box center [893, 138] width 62 height 31
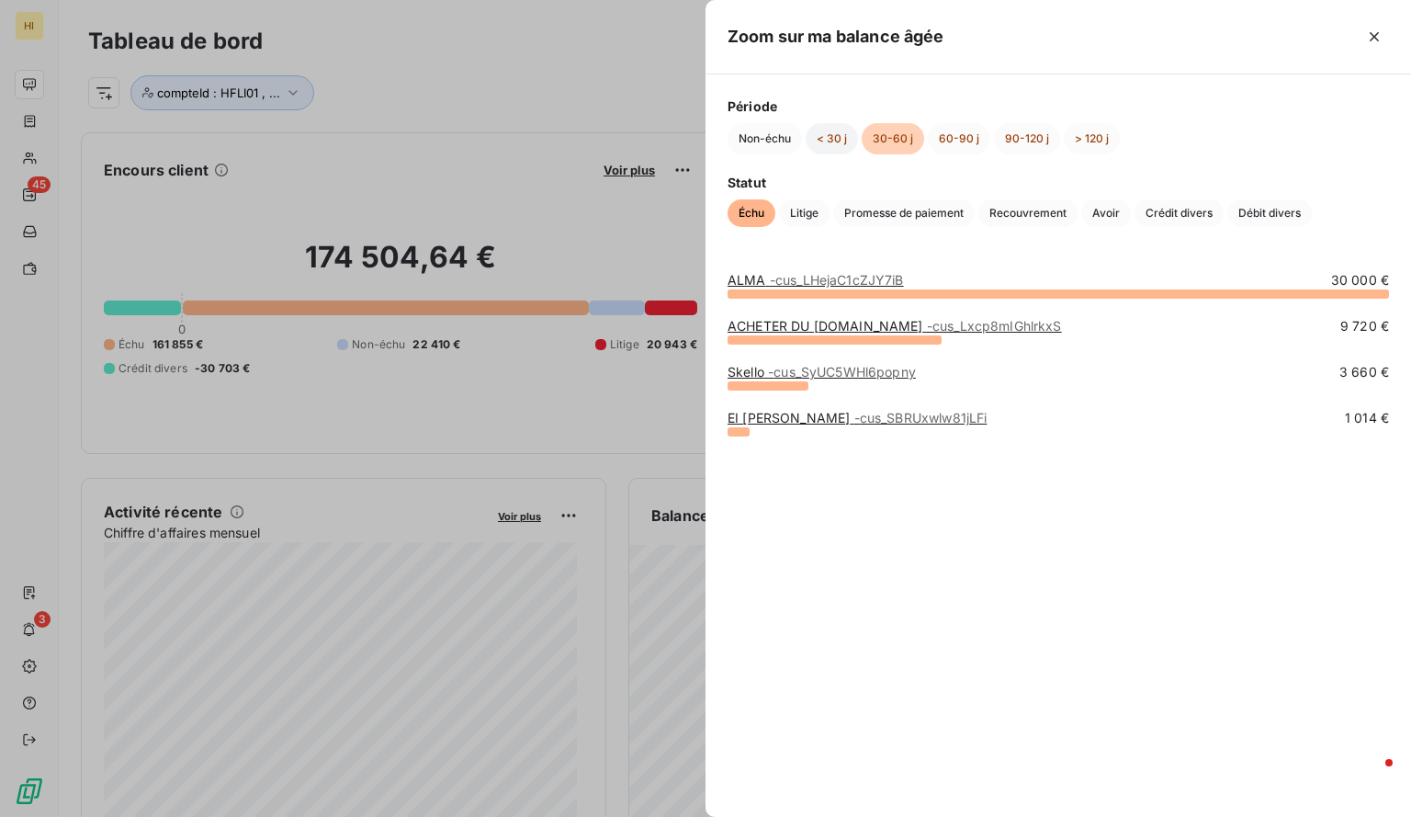
click at [834, 133] on button "< 30 j" at bounding box center [832, 138] width 52 height 31
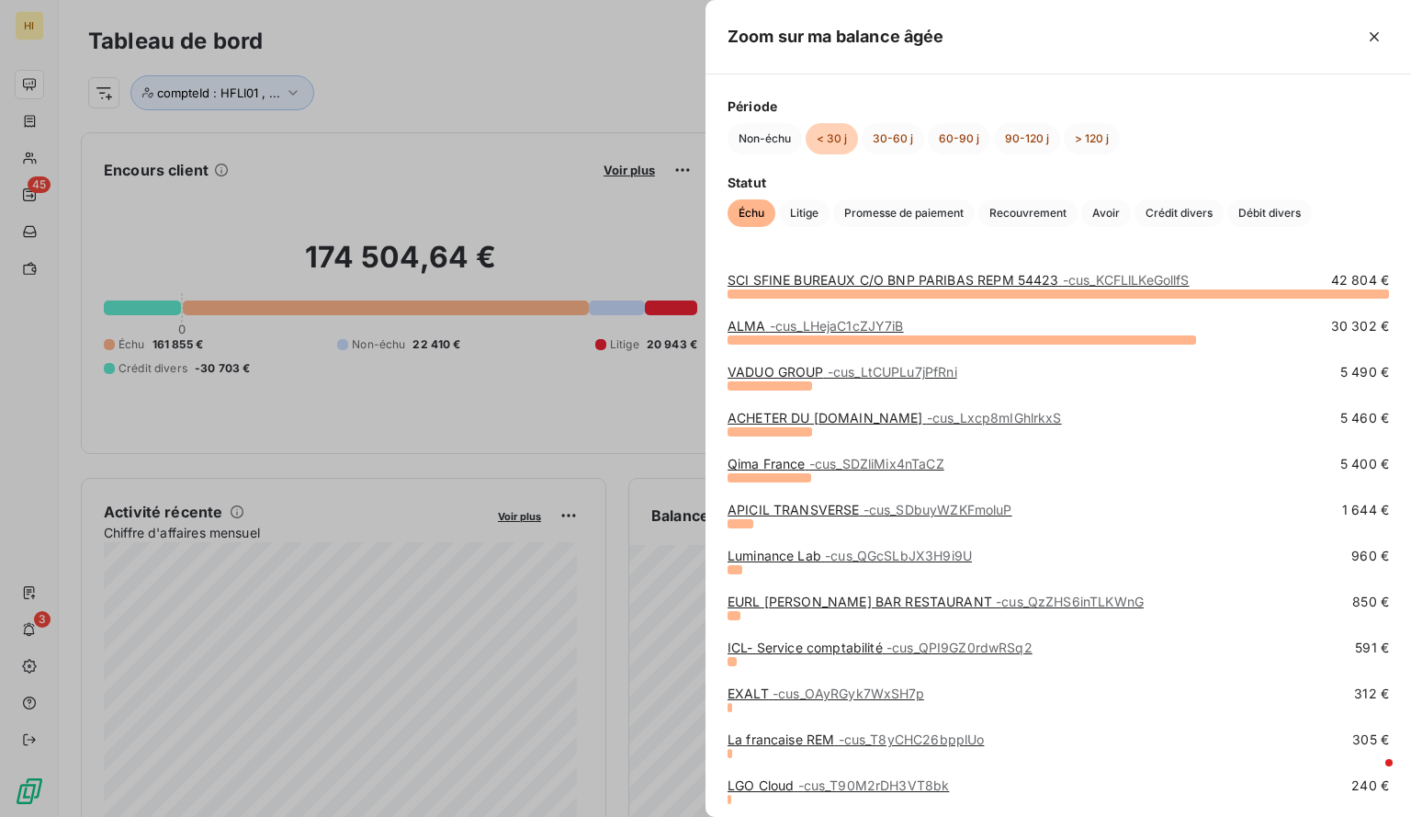
click at [430, 122] on div at bounding box center [705, 408] width 1411 height 817
